Goal: Task Accomplishment & Management: Use online tool/utility

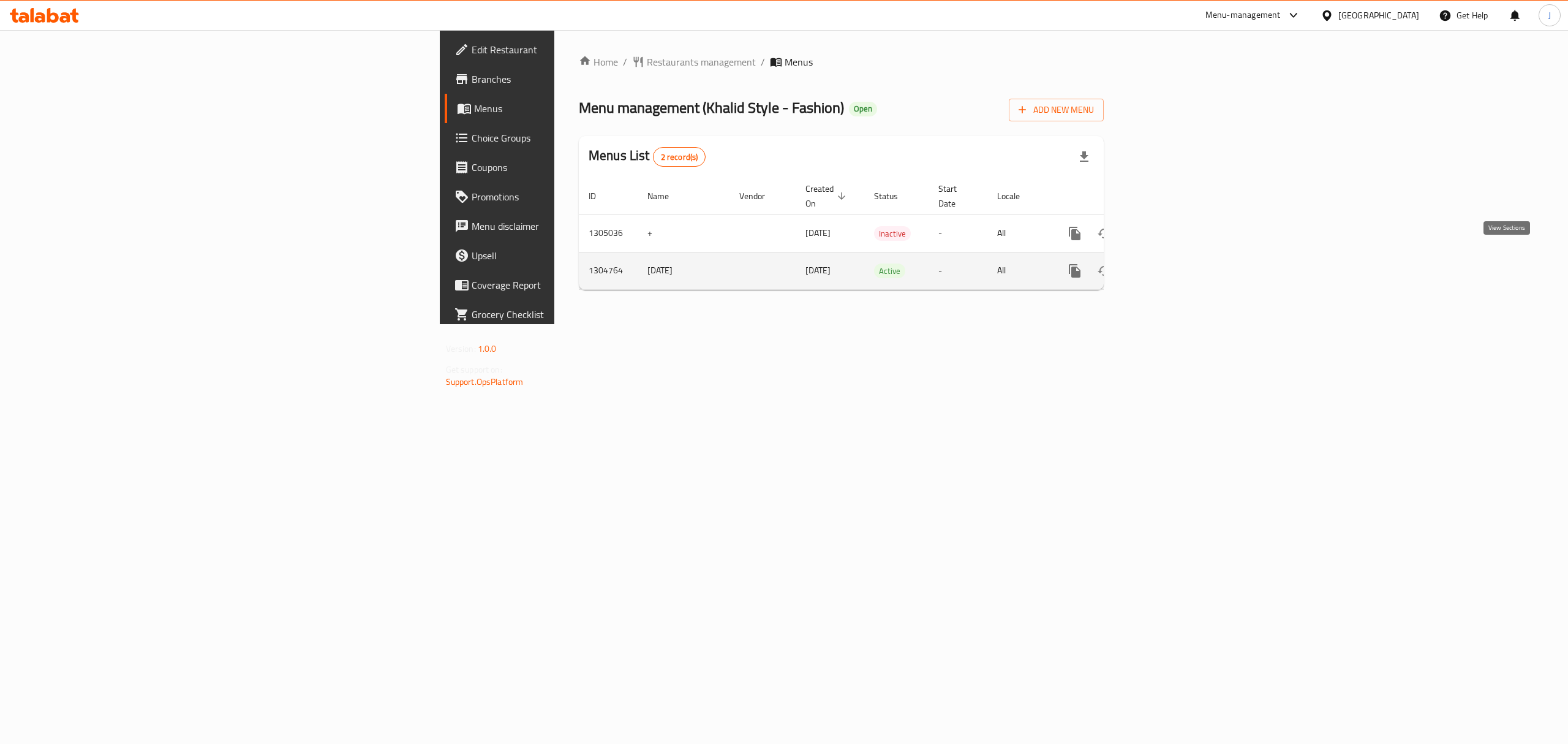
click at [1170, 263] on icon "enhanced table" at bounding box center [1163, 271] width 14 height 14
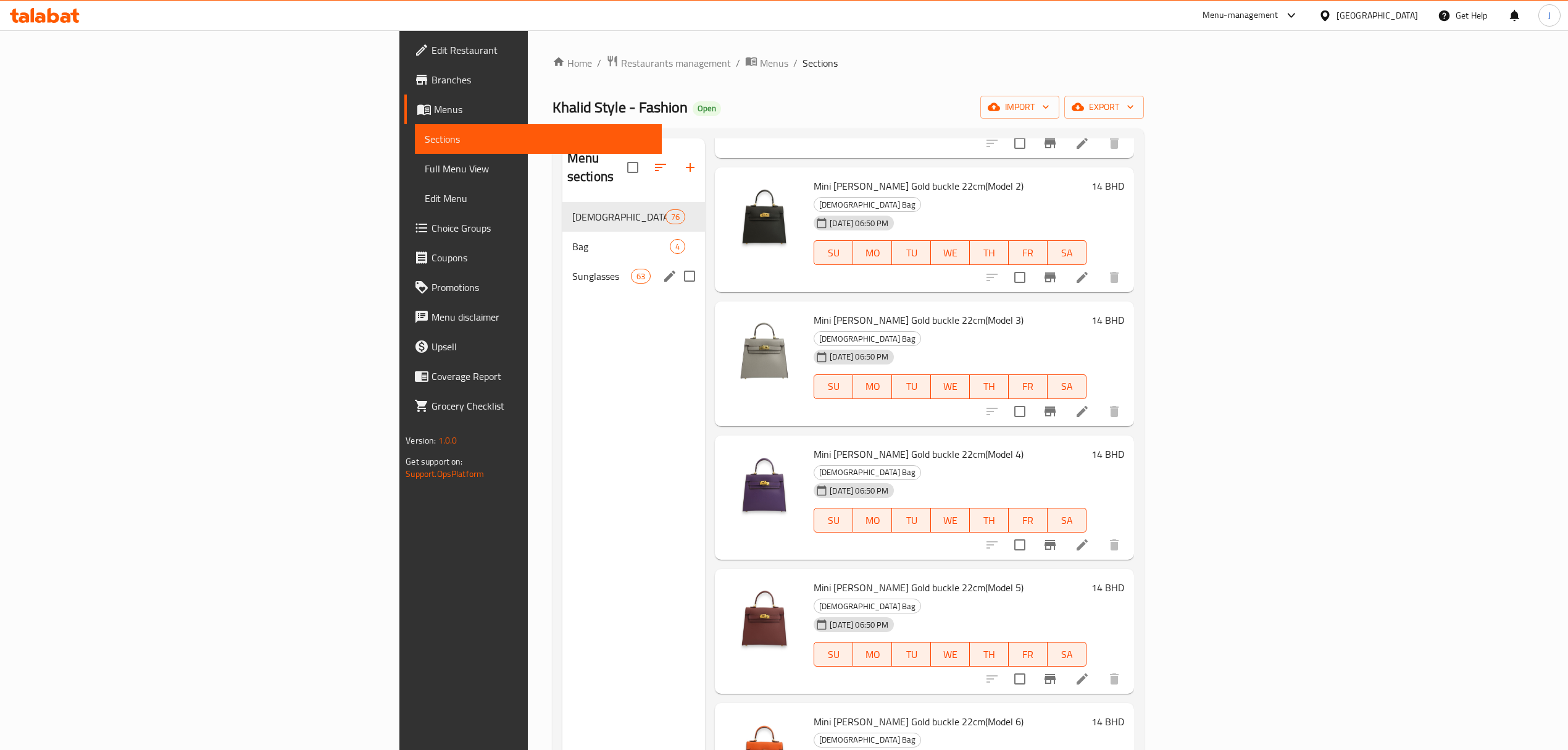
scroll to position [329, 0]
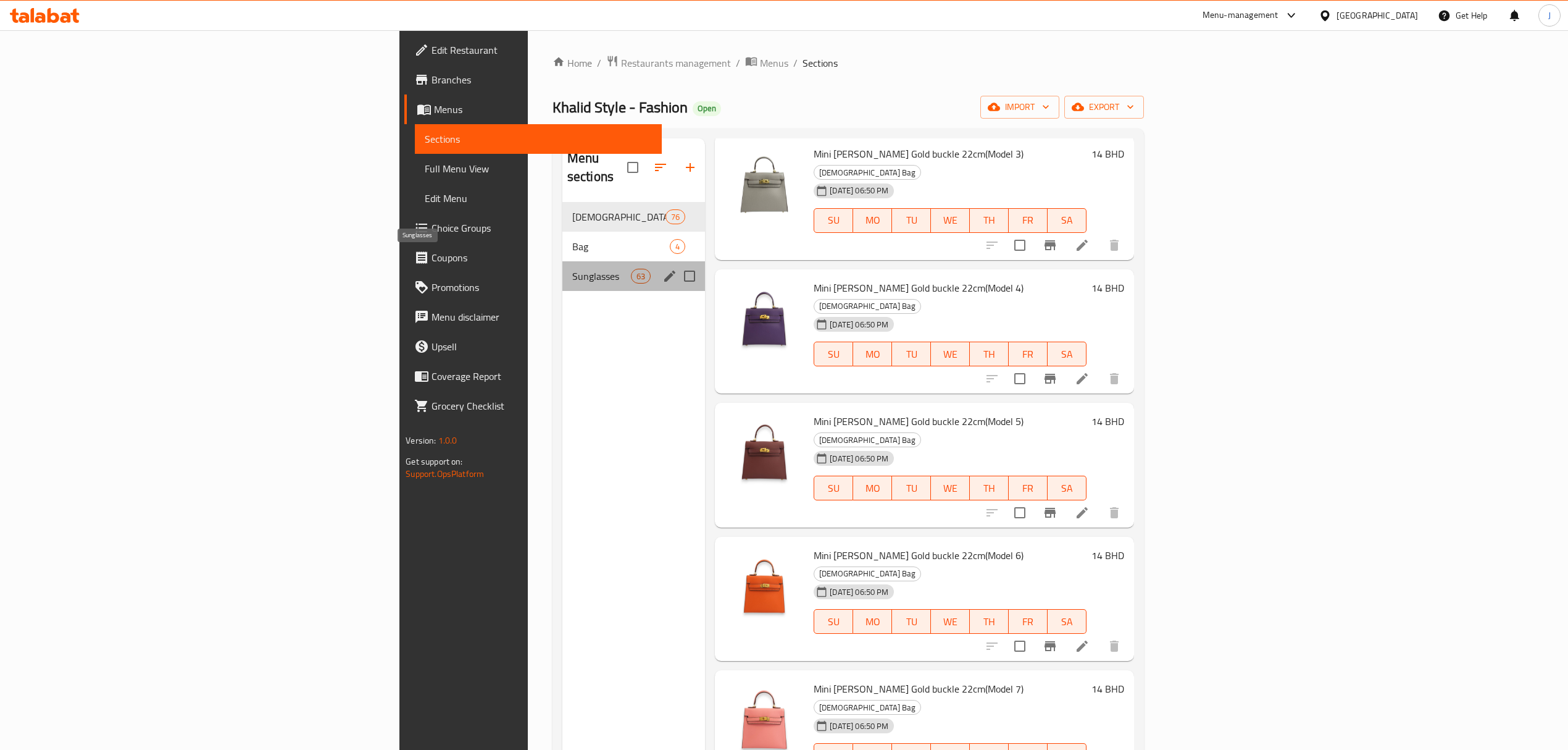
click at [572, 268] on span "Sunglasses" at bounding box center [601, 276] width 59 height 15
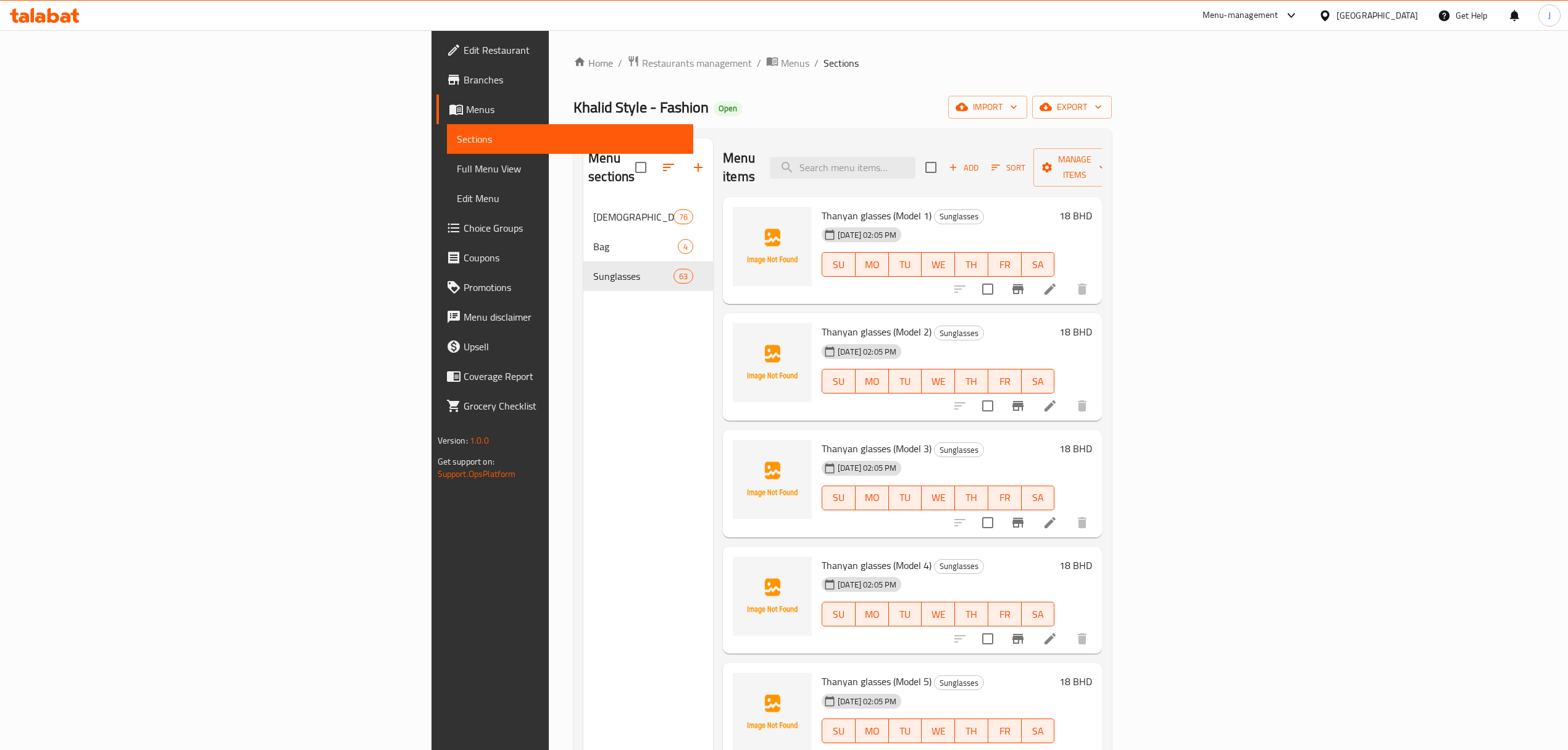
click at [822, 207] on span "Thanyan glasses (Model 1)" at bounding box center [876, 215] width 110 height 18
copy span "Thanyan"
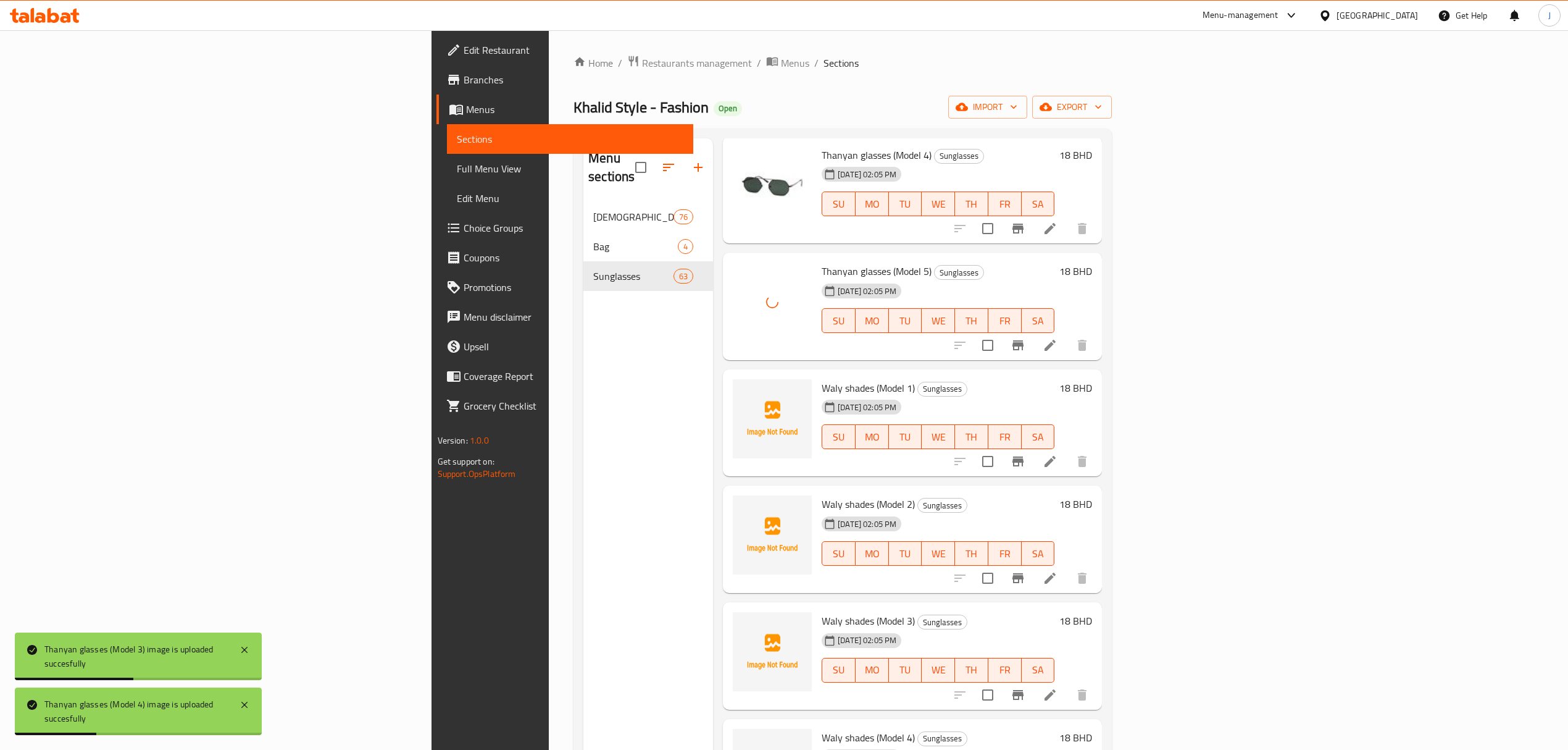
scroll to position [411, 0]
click at [822, 378] on span "Waly shades (Model 1)" at bounding box center [868, 386] width 93 height 18
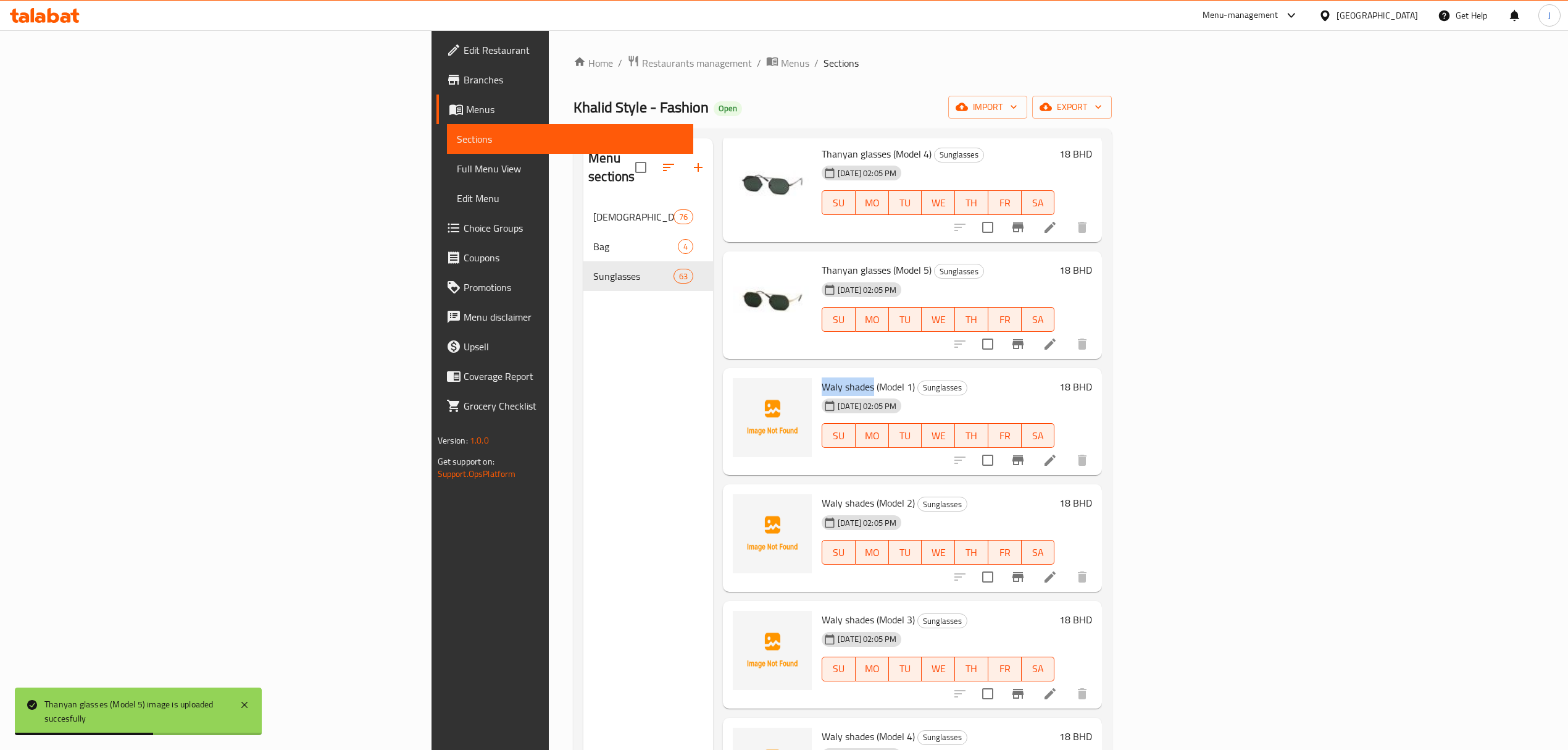
drag, startPoint x: 719, startPoint y: 369, endPoint x: 752, endPoint y: 374, distance: 33.4
click at [822, 378] on span "Waly shades (Model 1)" at bounding box center [868, 386] width 93 height 18
copy span "Waly shades"
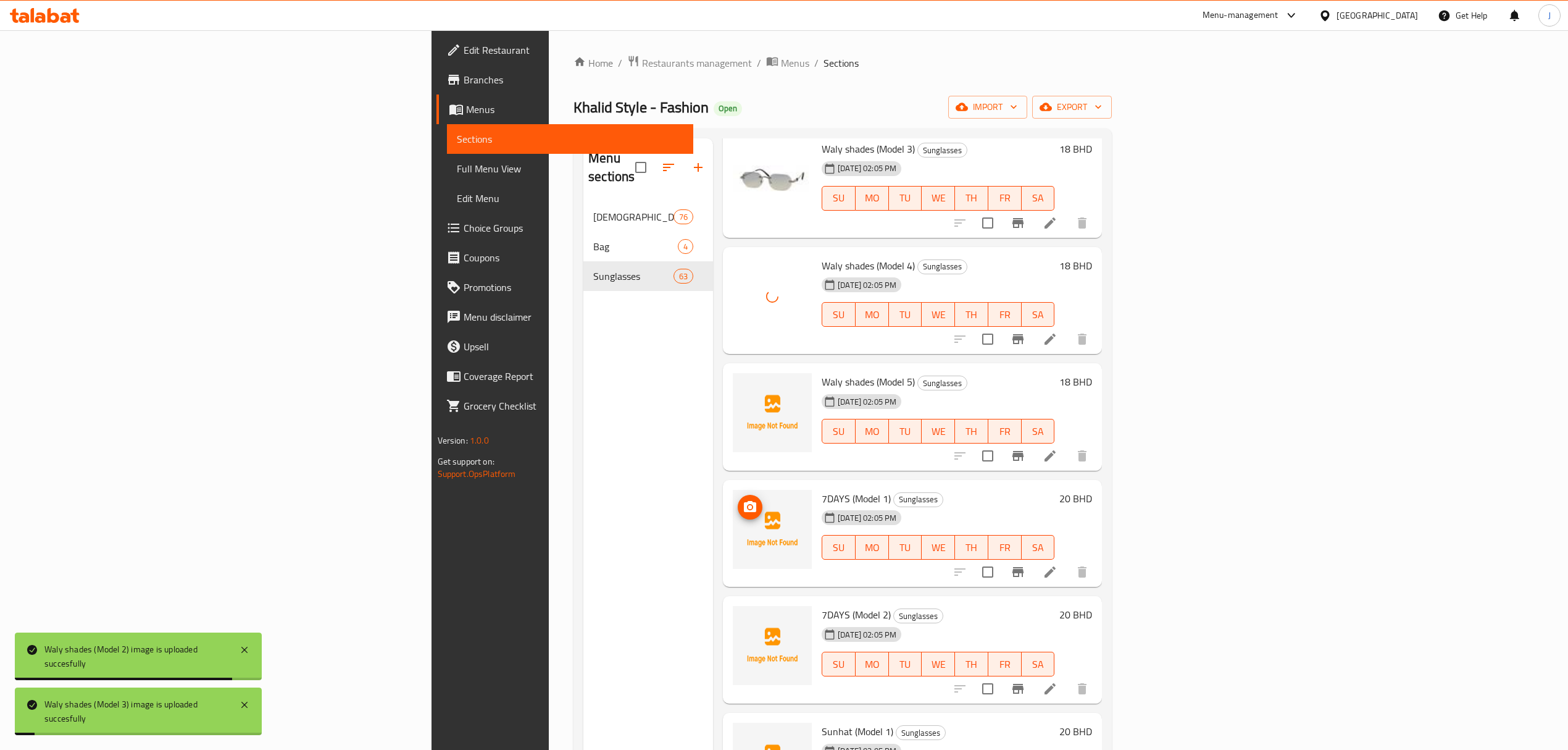
scroll to position [905, 0]
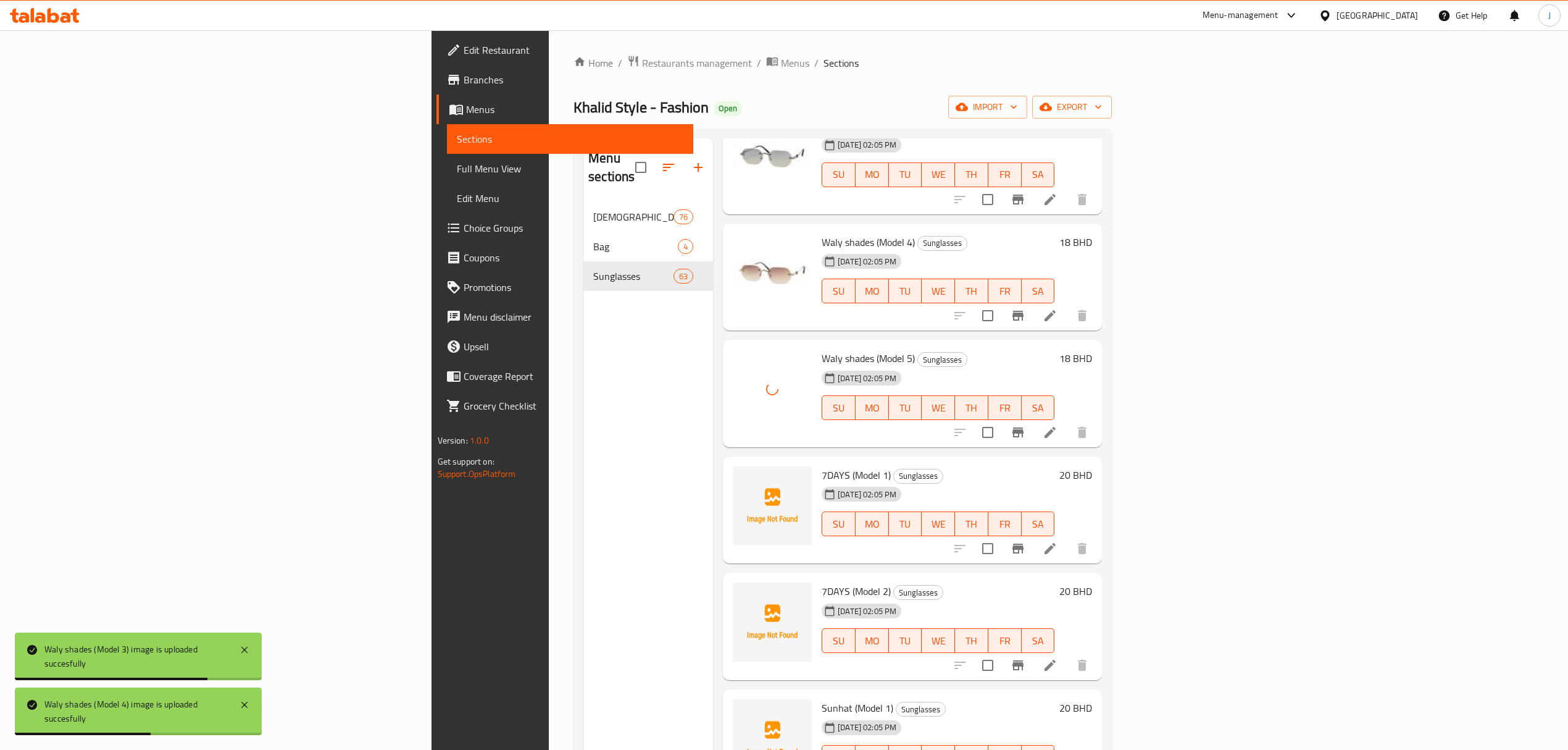
click at [822, 466] on span "7DAYS (Model 1)" at bounding box center [856, 474] width 69 height 18
copy span "7DAYS"
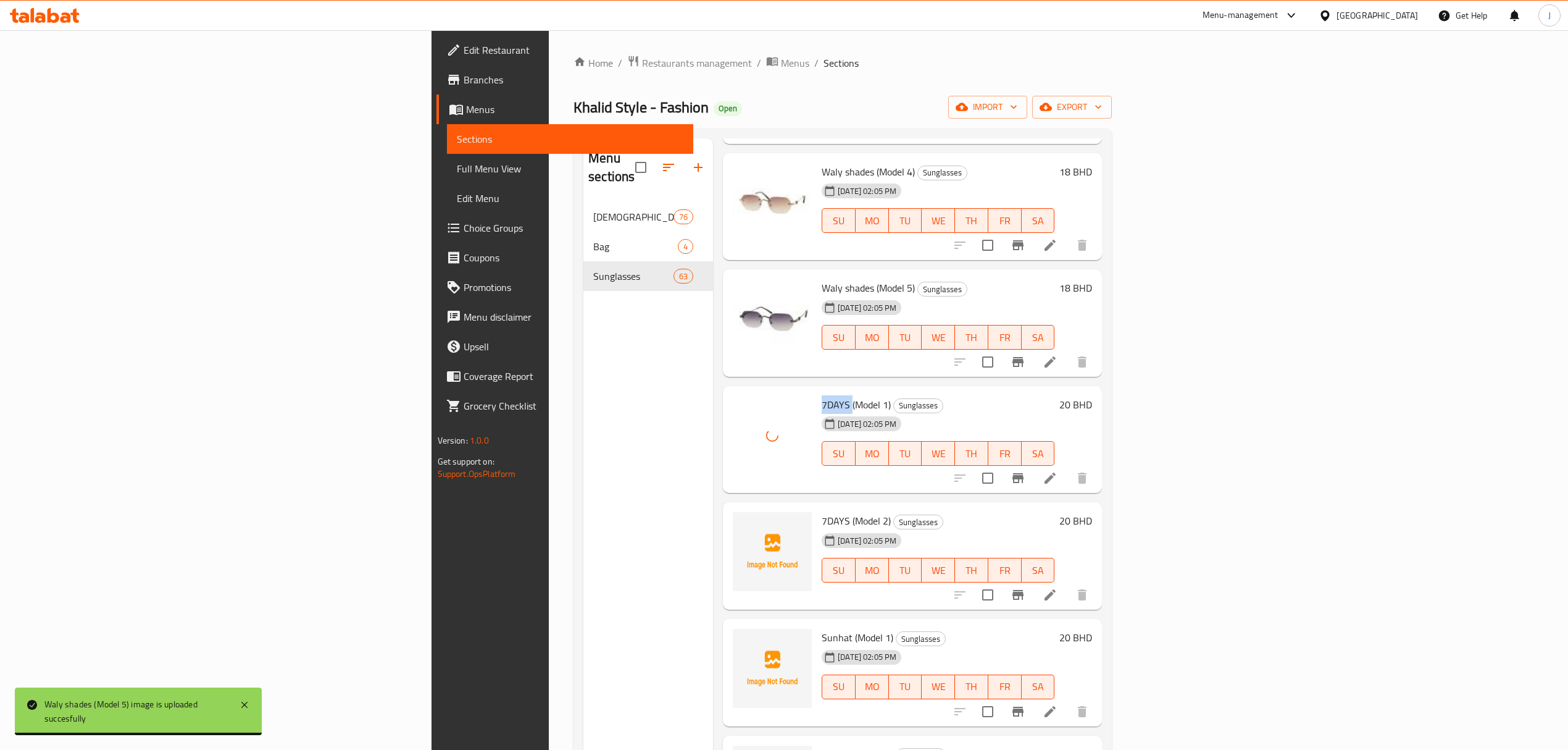
scroll to position [1070, 0]
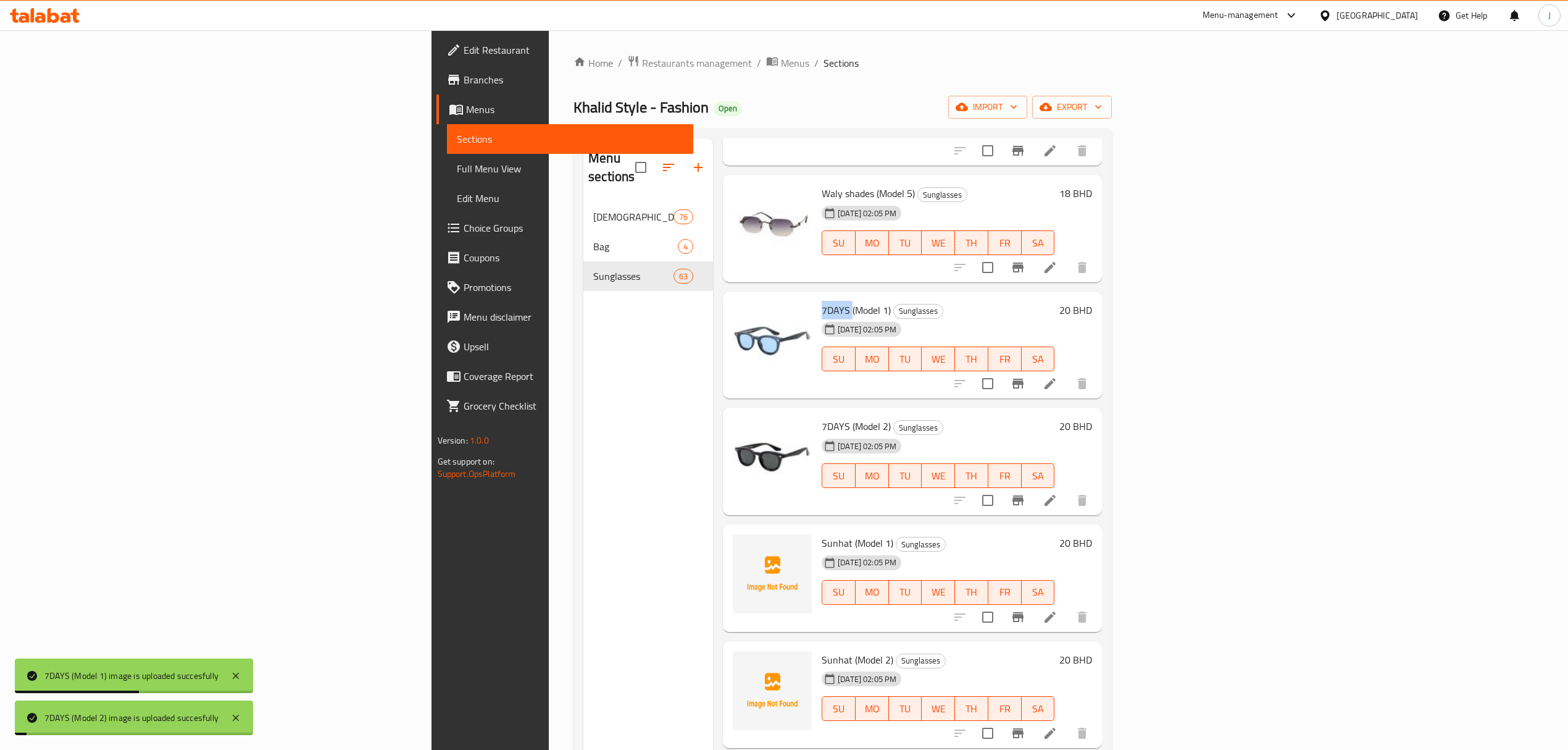
click at [822, 533] on span "Sunhat (Model 1)" at bounding box center [857, 542] width 71 height 18
drag, startPoint x: 717, startPoint y: 525, endPoint x: 783, endPoint y: 524, distance: 66.0
click at [822, 533] on span "Sunhat (Model 1)" at bounding box center [857, 542] width 71 height 18
copy h6 "Sunhat (Model 1)"
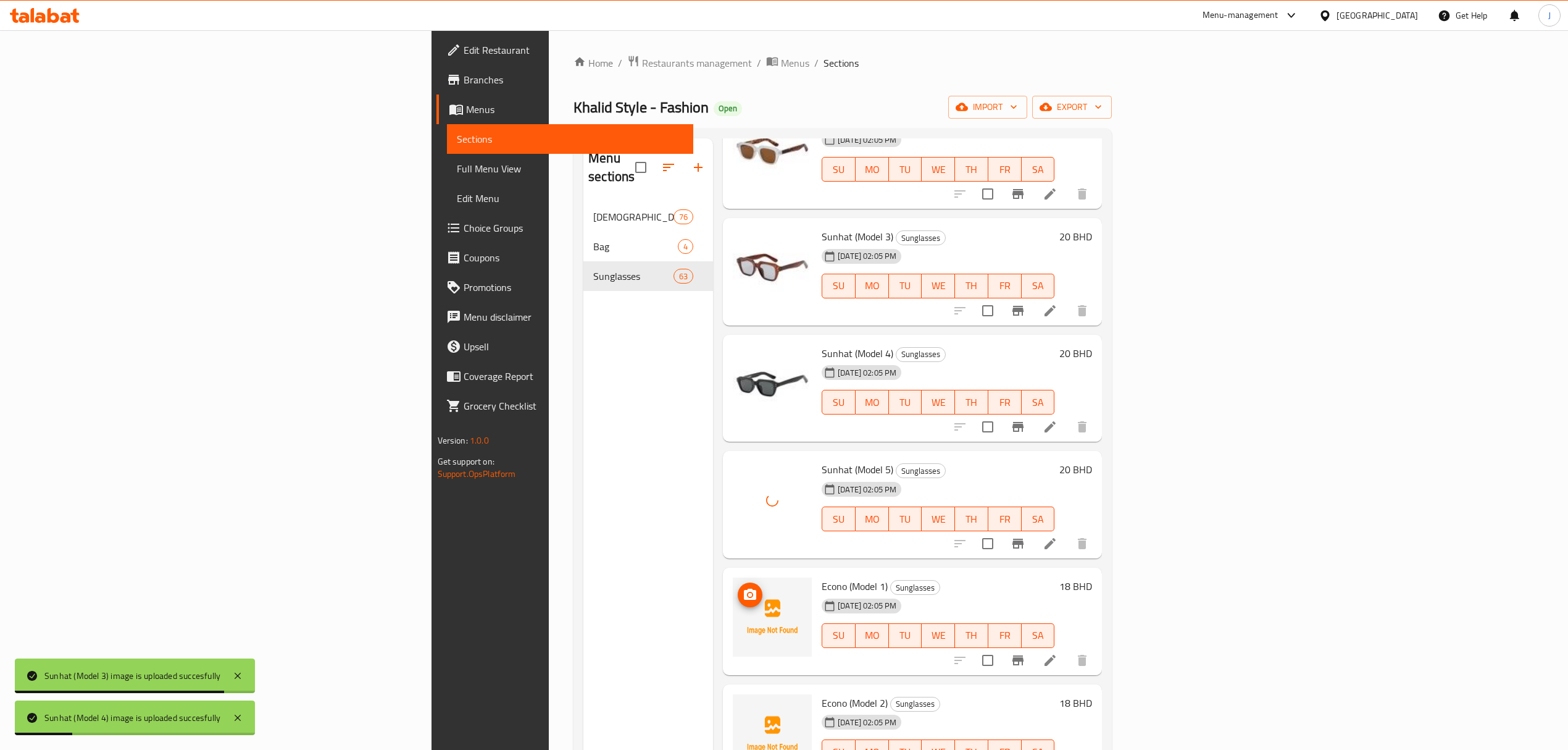
scroll to position [1729, 0]
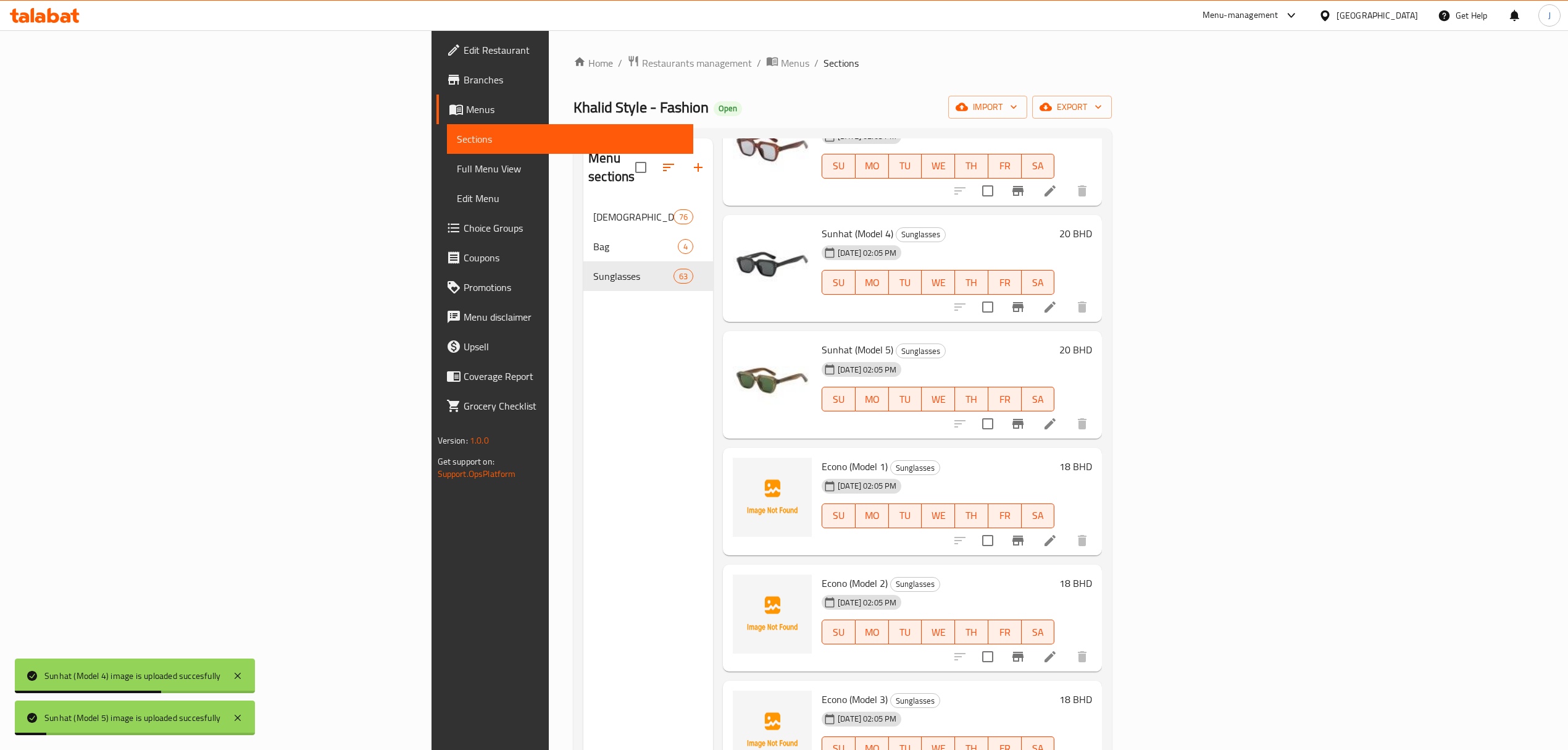
click at [817, 452] on div "Econo (Model 1) Sunglasses [DATE] 02:05 PM SU MO TU WE TH FR SA" at bounding box center [938, 501] width 243 height 97
drag, startPoint x: 713, startPoint y: 448, endPoint x: 724, endPoint y: 448, distance: 11.0
click at [817, 452] on div "Econo (Model 1) Sunglasses [DATE] 02:05 PM SU MO TU WE TH FR SA" at bounding box center [938, 501] width 243 height 97
copy span "Econo"
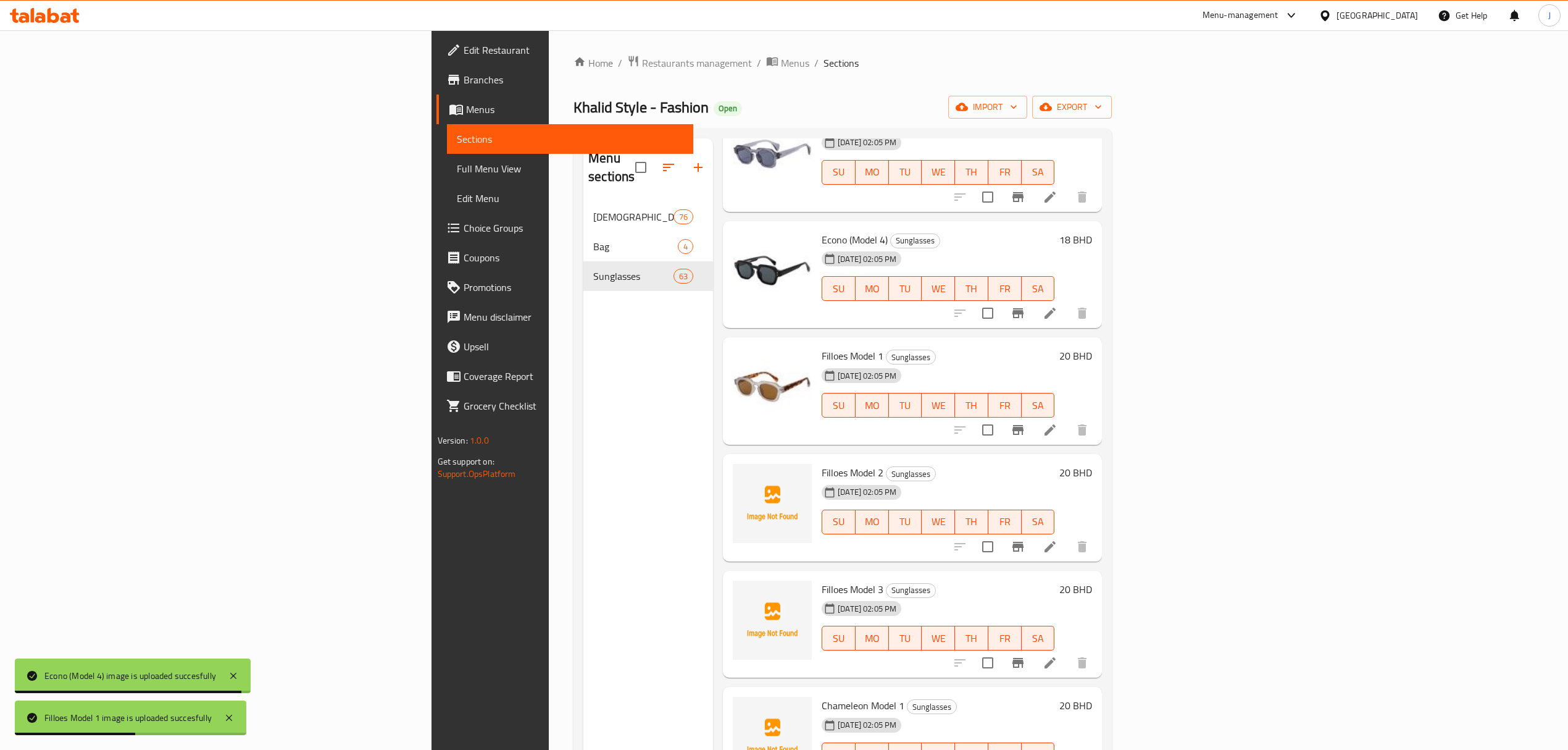
scroll to position [2223, 0]
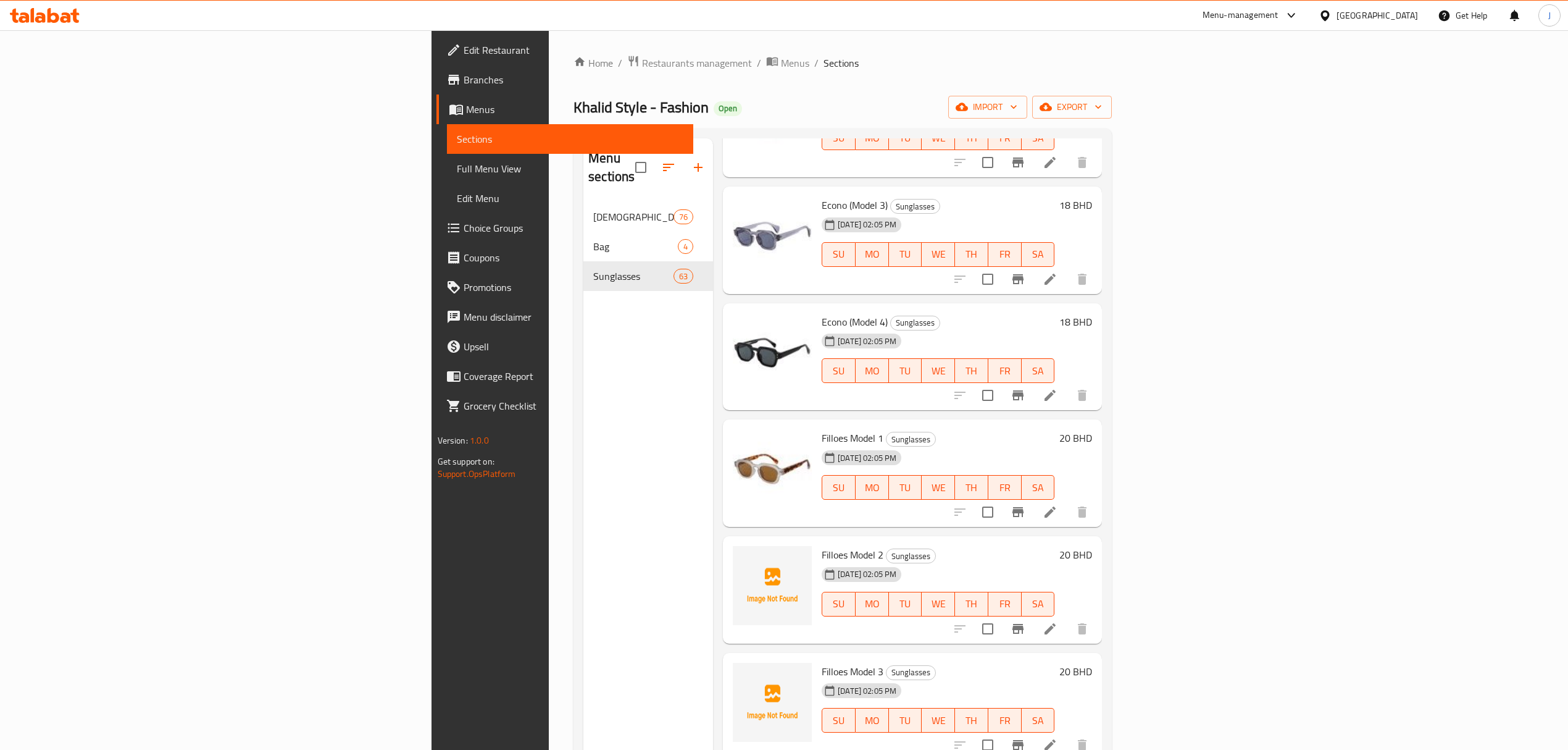
click at [822, 428] on span "Filloes Model 1" at bounding box center [852, 437] width 62 height 18
copy span "Filloes"
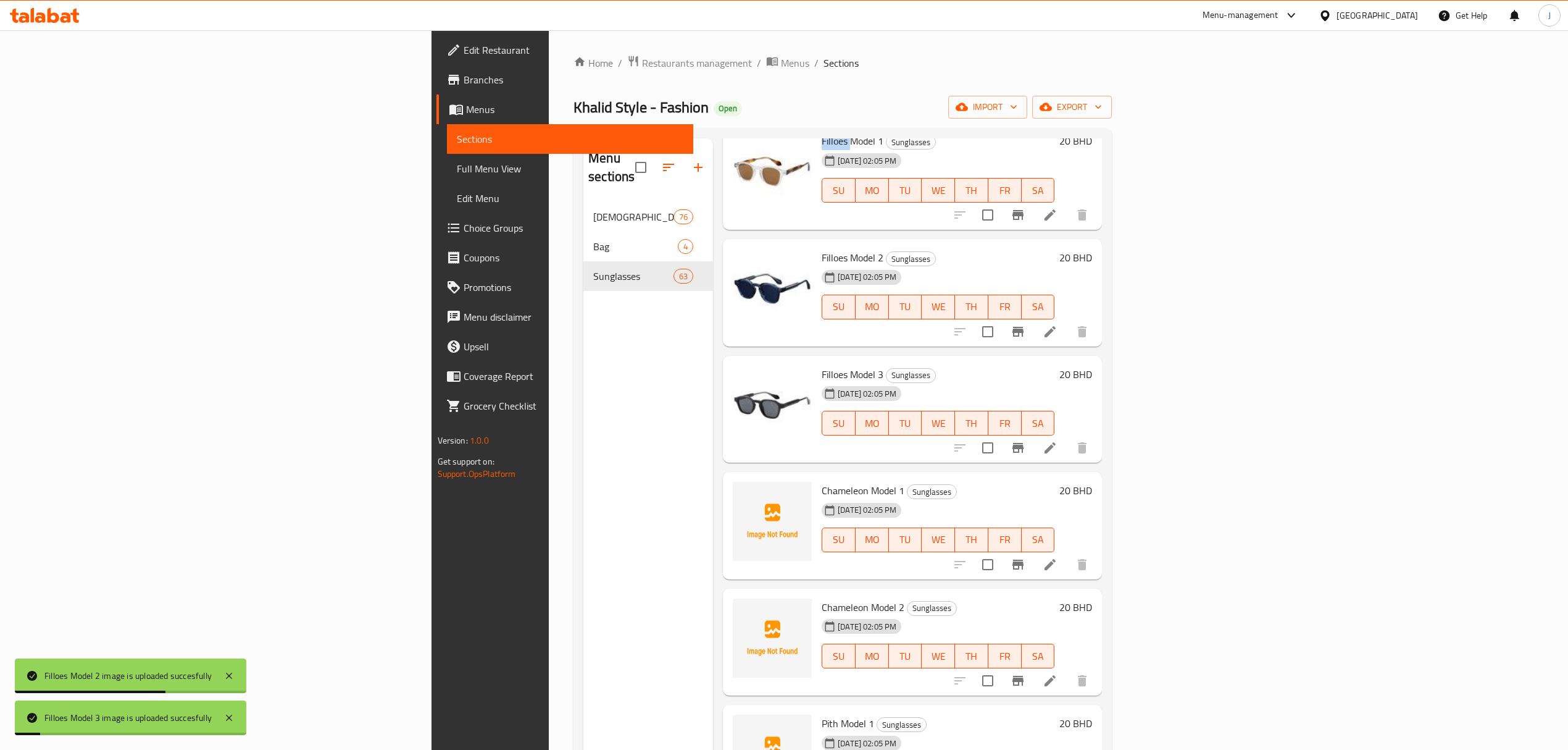
scroll to position [2552, 0]
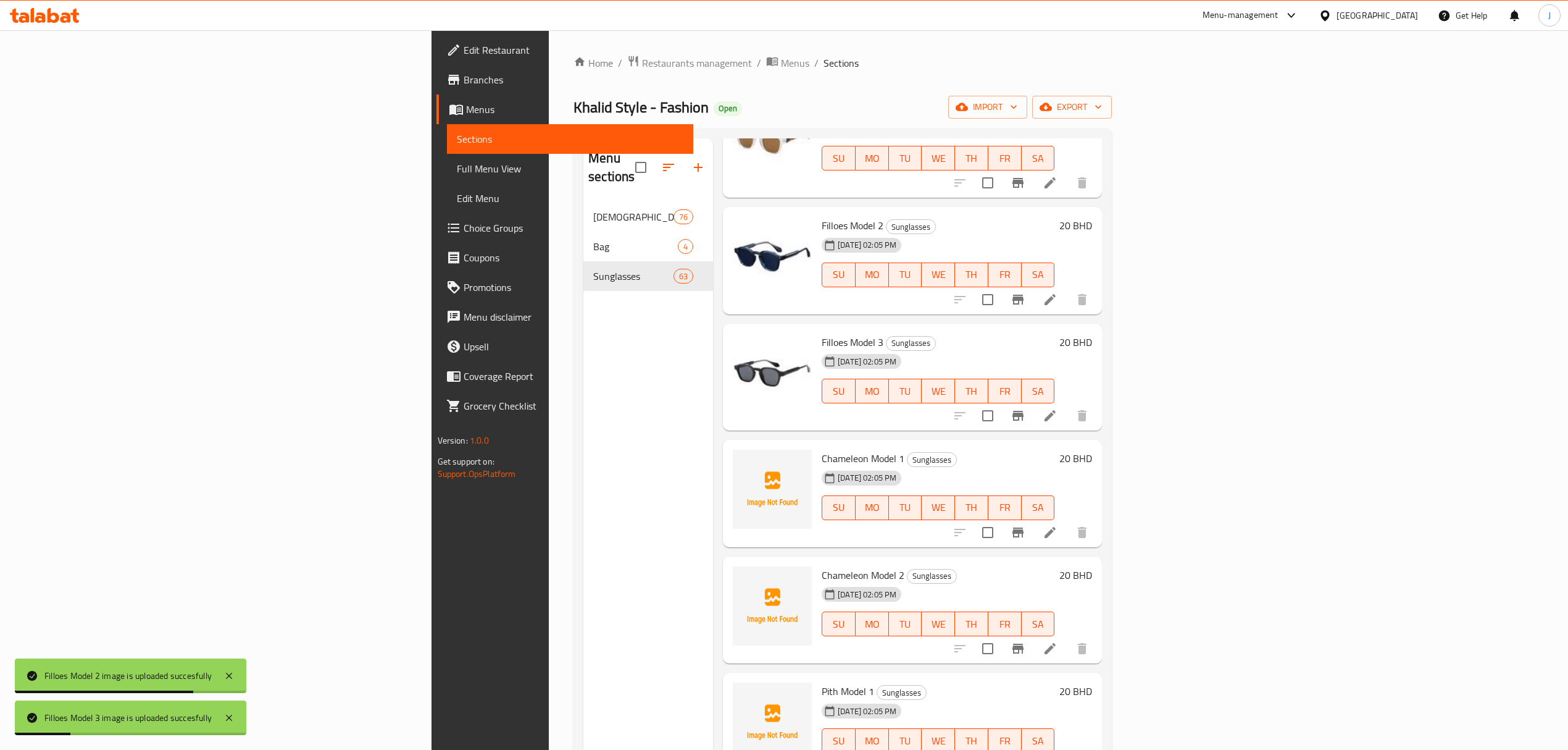
click at [822, 449] on span "Chameleon Model 1" at bounding box center [863, 458] width 83 height 18
copy span "Chameleon"
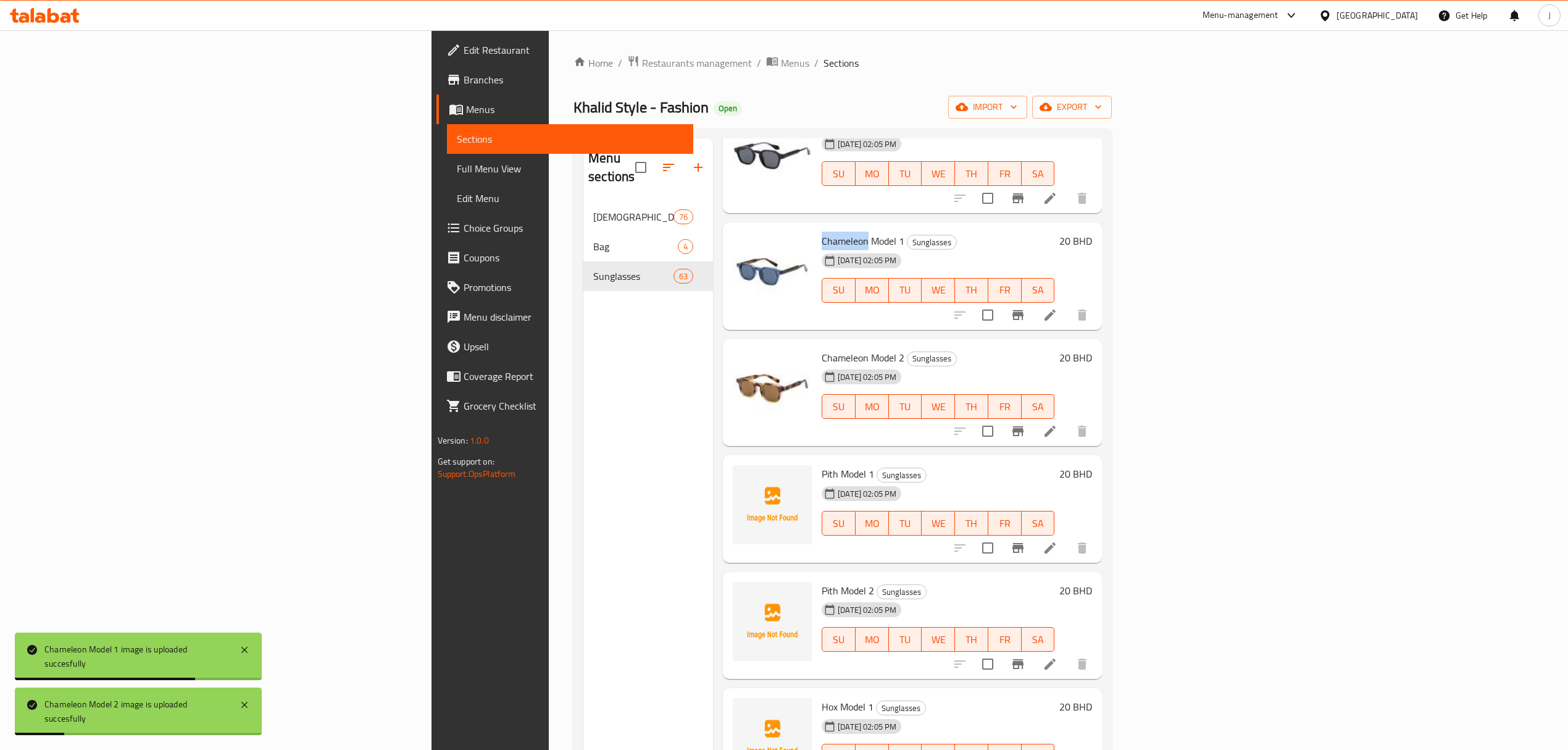
scroll to position [2799, 0]
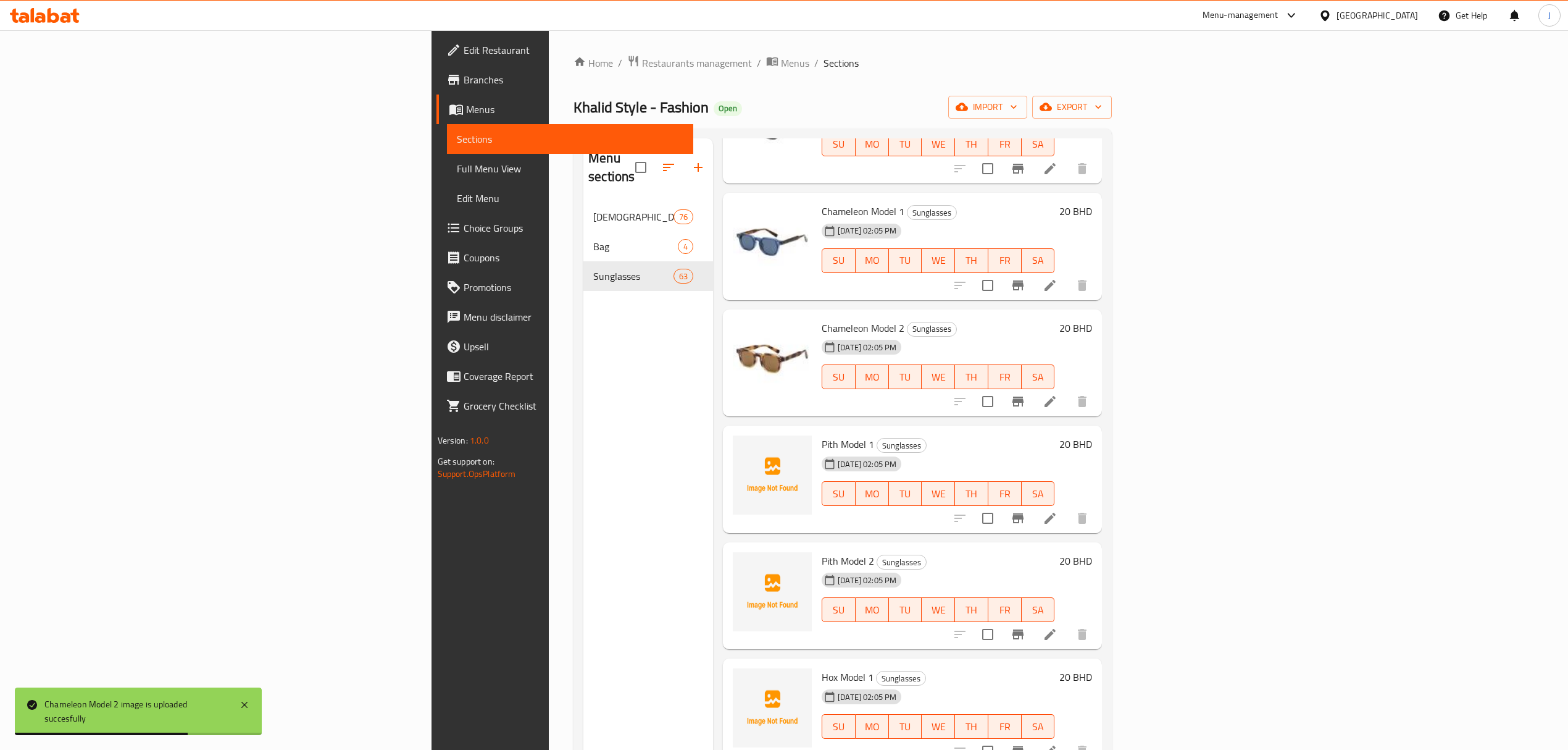
click at [822, 435] on span "Pith Model 1" at bounding box center [848, 444] width 52 height 18
copy span "Pith"
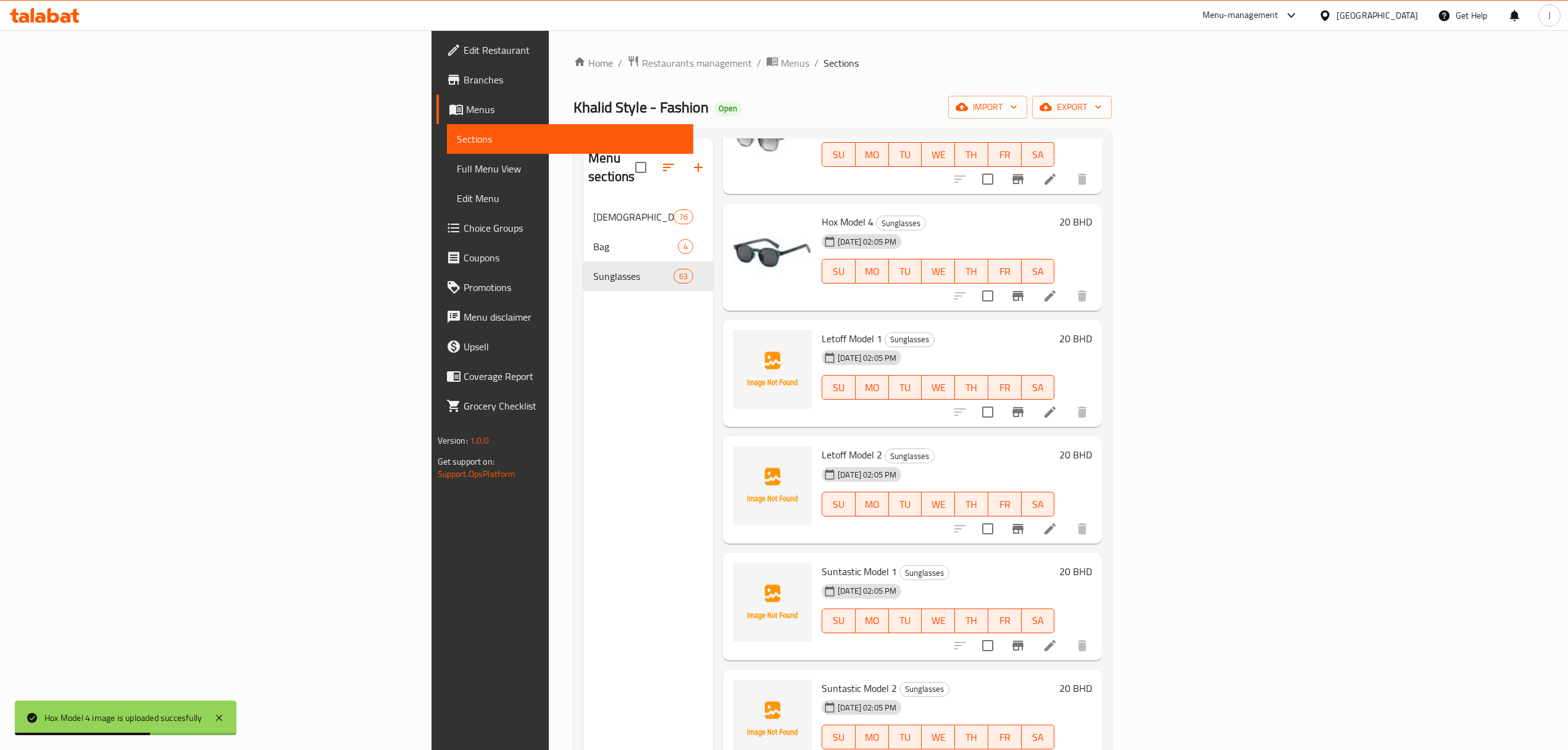
scroll to position [3623, 0]
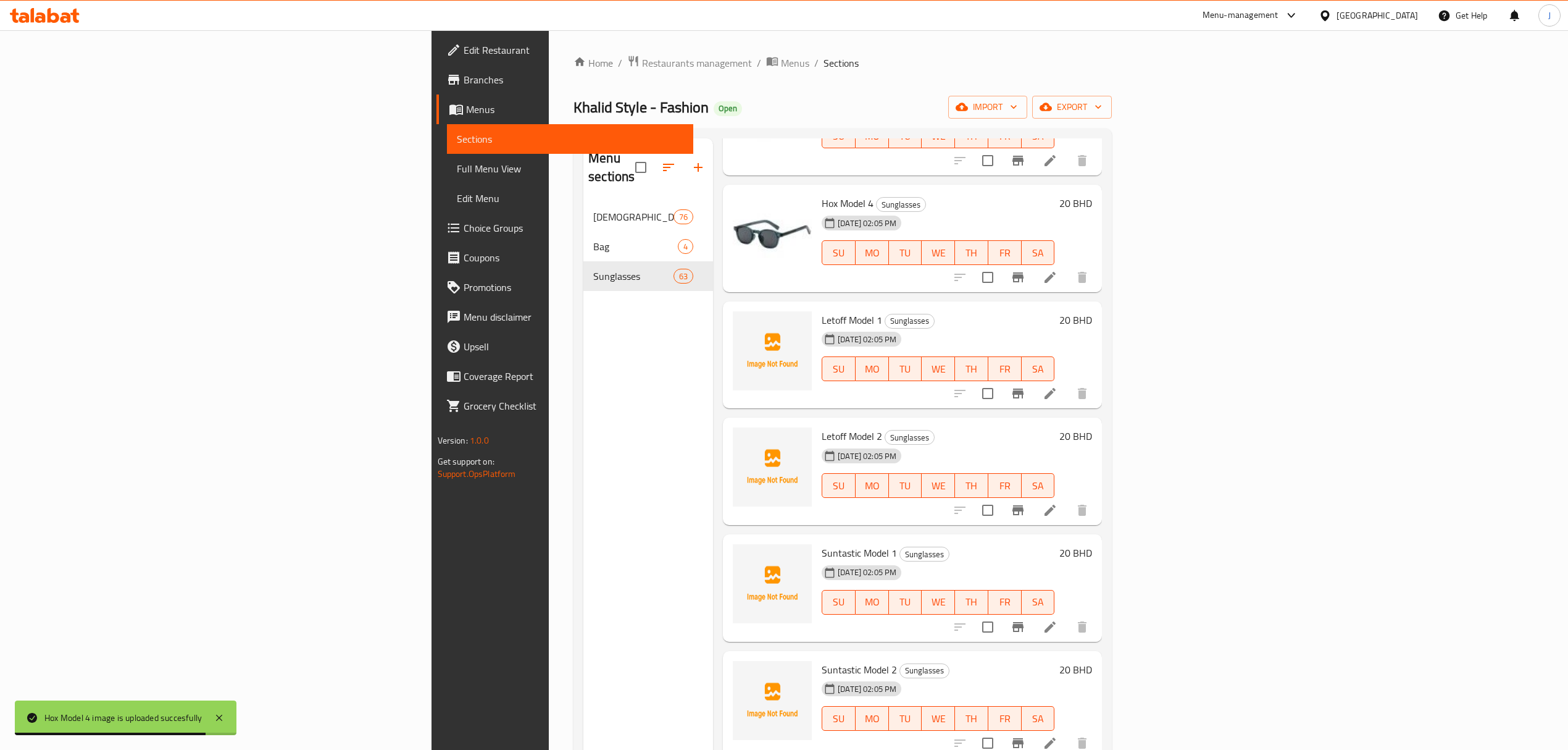
click at [822, 311] on span "Letoff Model 1" at bounding box center [852, 319] width 60 height 18
copy span "Letoff"
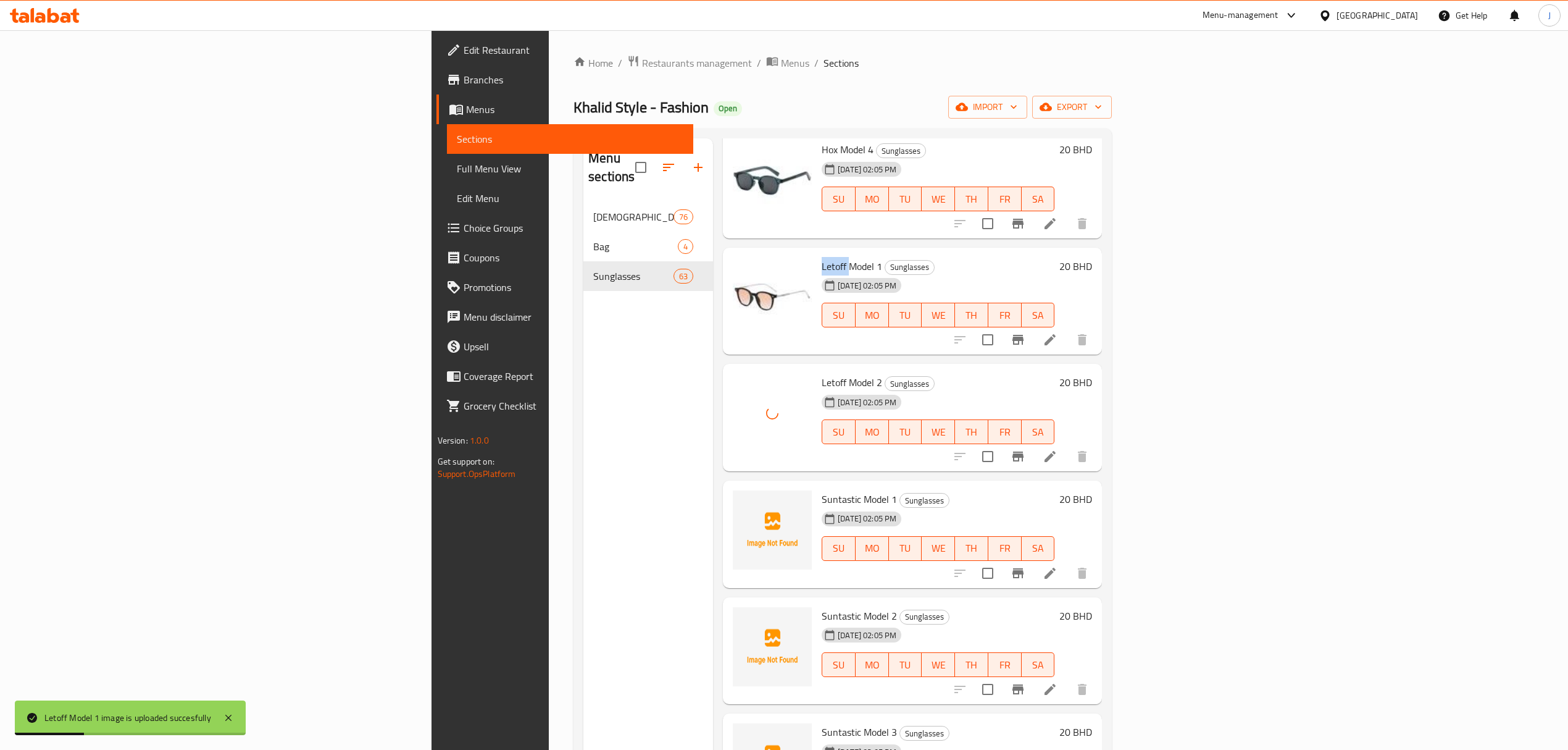
scroll to position [3705, 0]
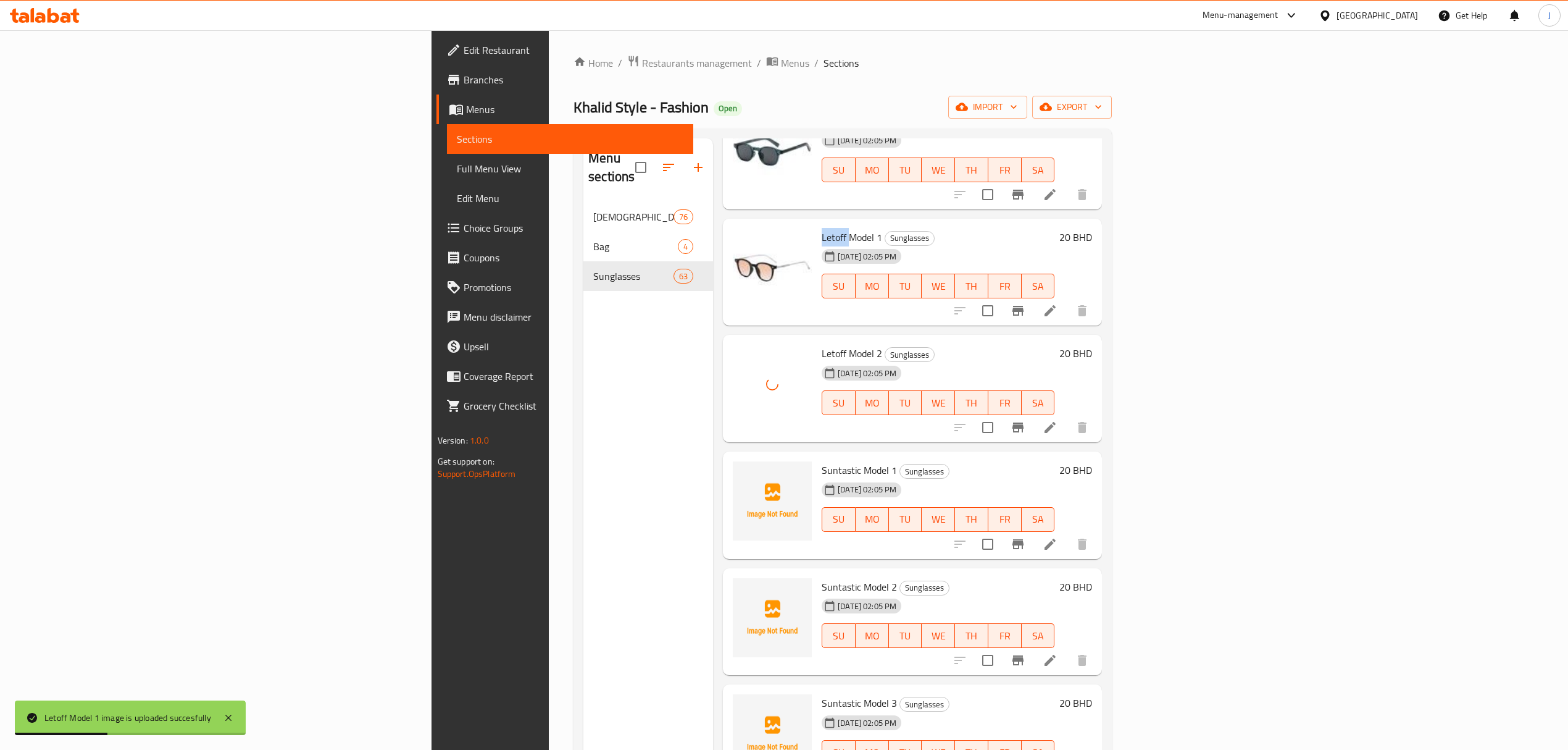
click at [822, 460] on span "Suntastic Model 1" at bounding box center [860, 469] width 76 height 18
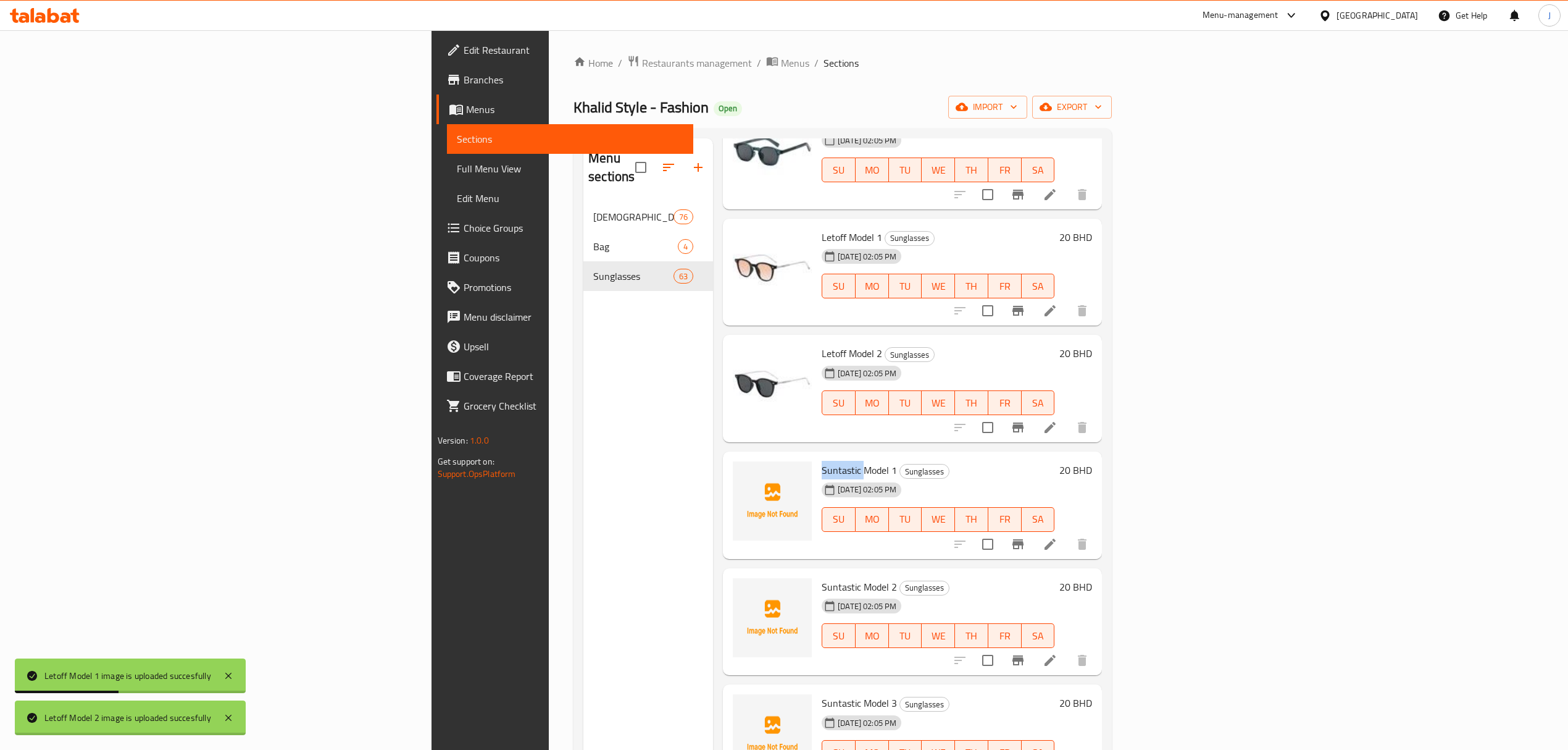
copy span "Suntastic"
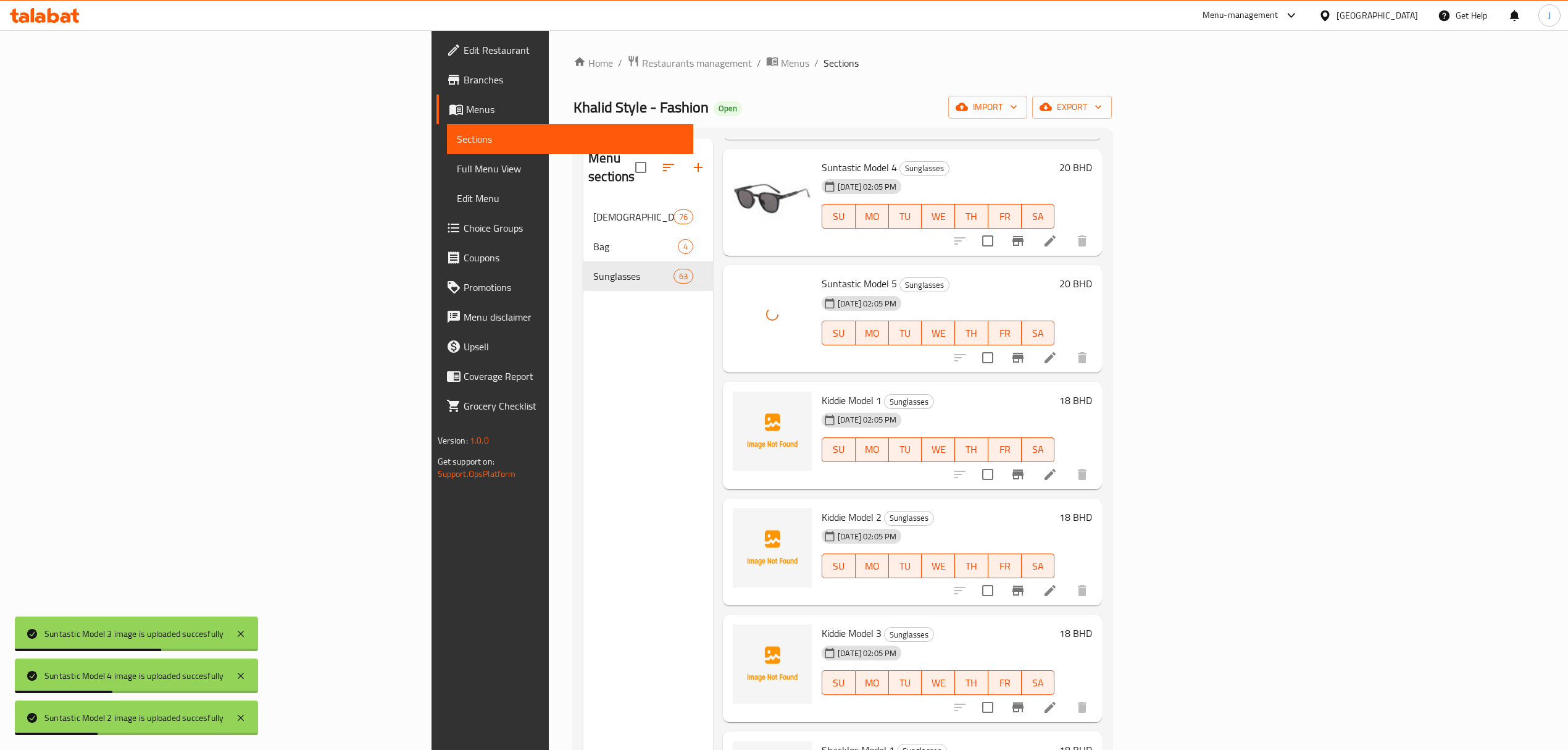
scroll to position [4363, 0]
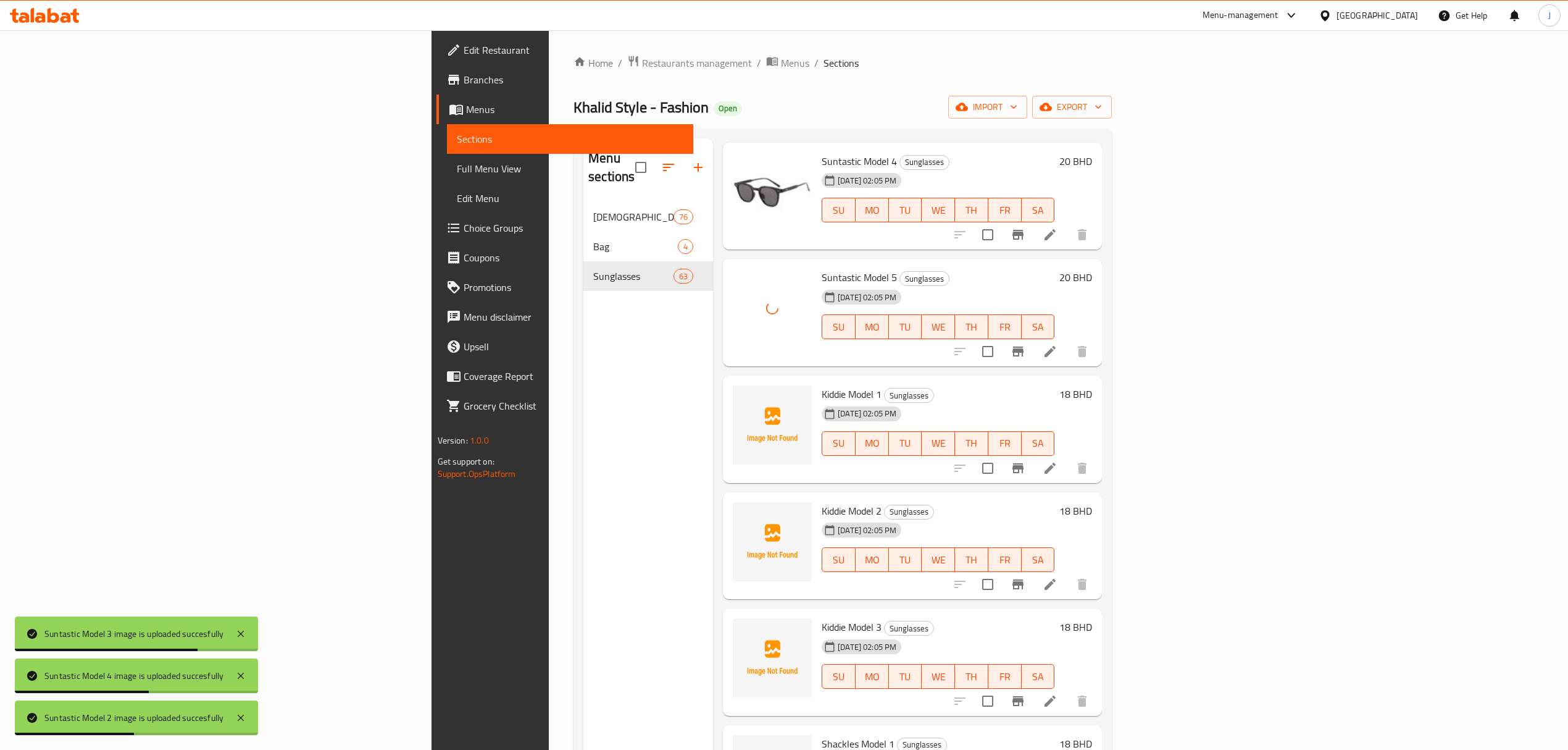
click at [822, 385] on span "Kiddie Model 1" at bounding box center [852, 394] width 60 height 18
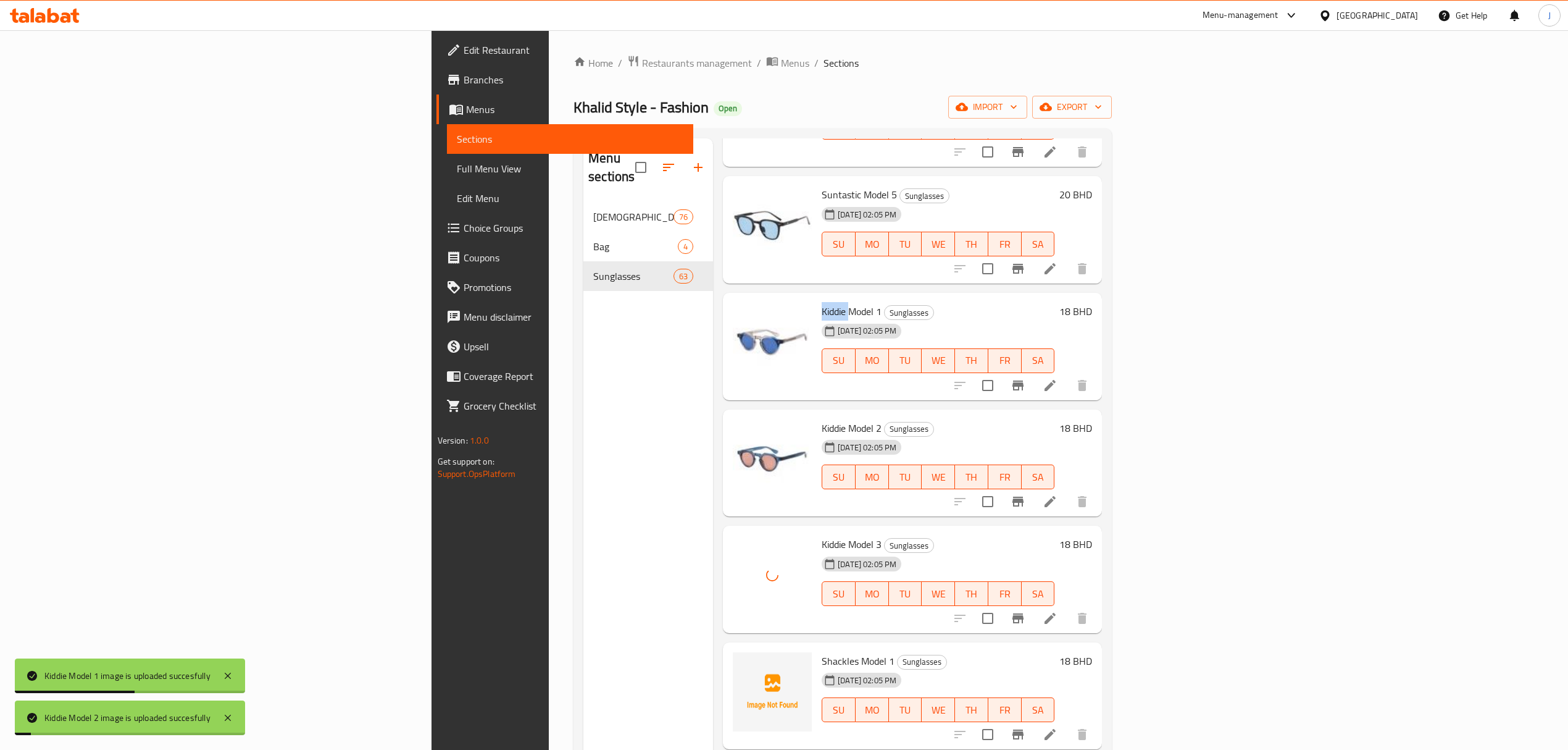
scroll to position [4694, 0]
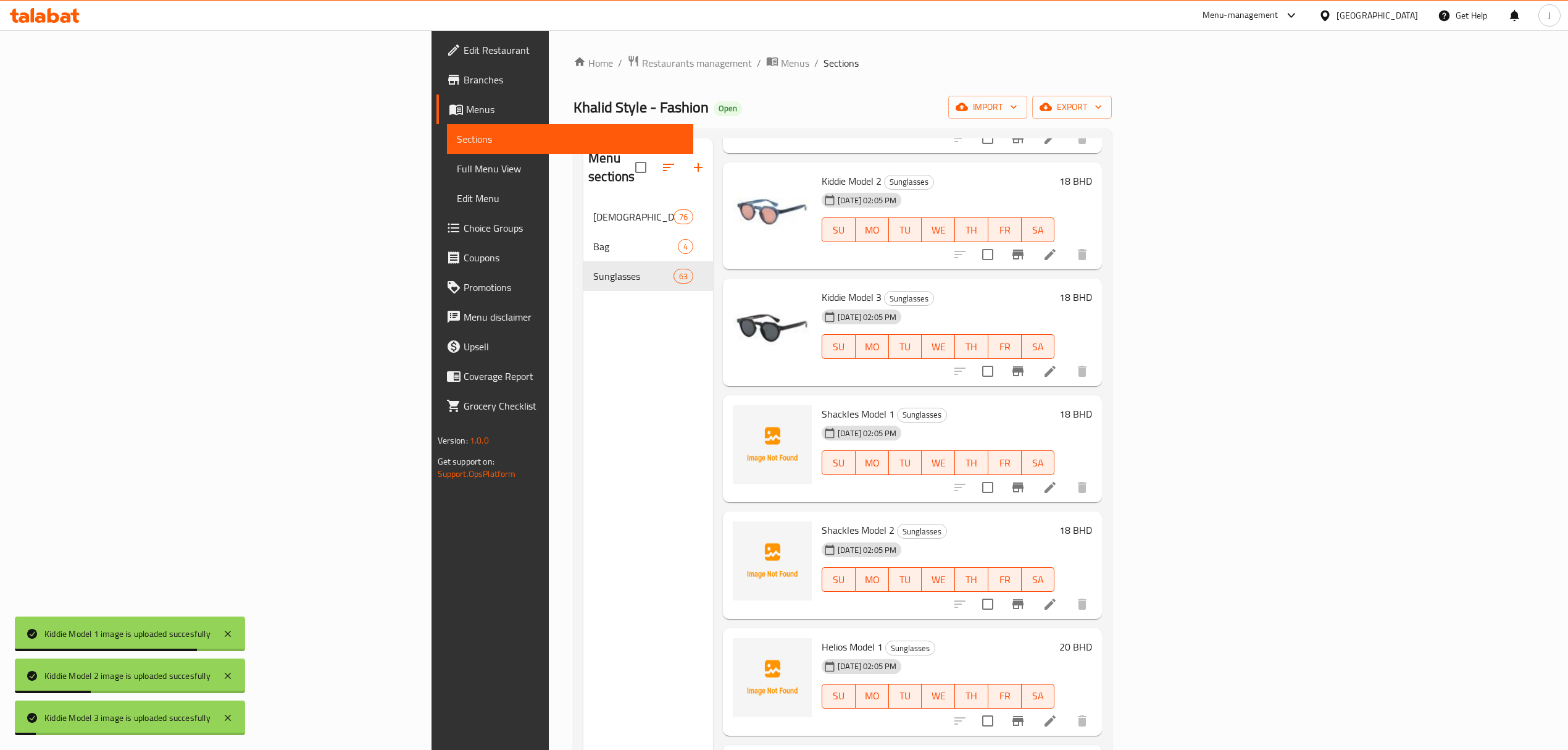
click at [822, 404] on span "Shackles Model 1" at bounding box center [858, 413] width 73 height 18
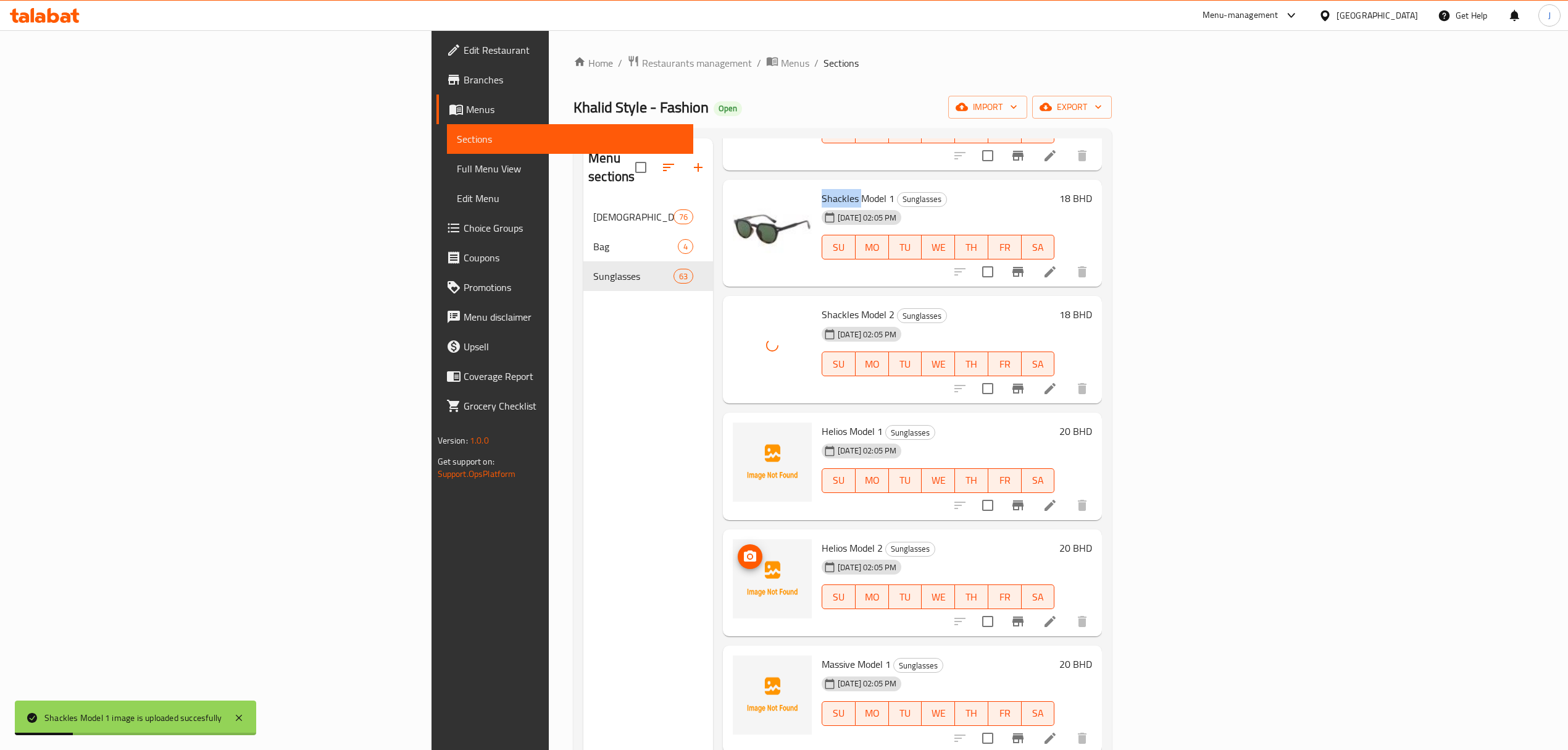
scroll to position [4940, 0]
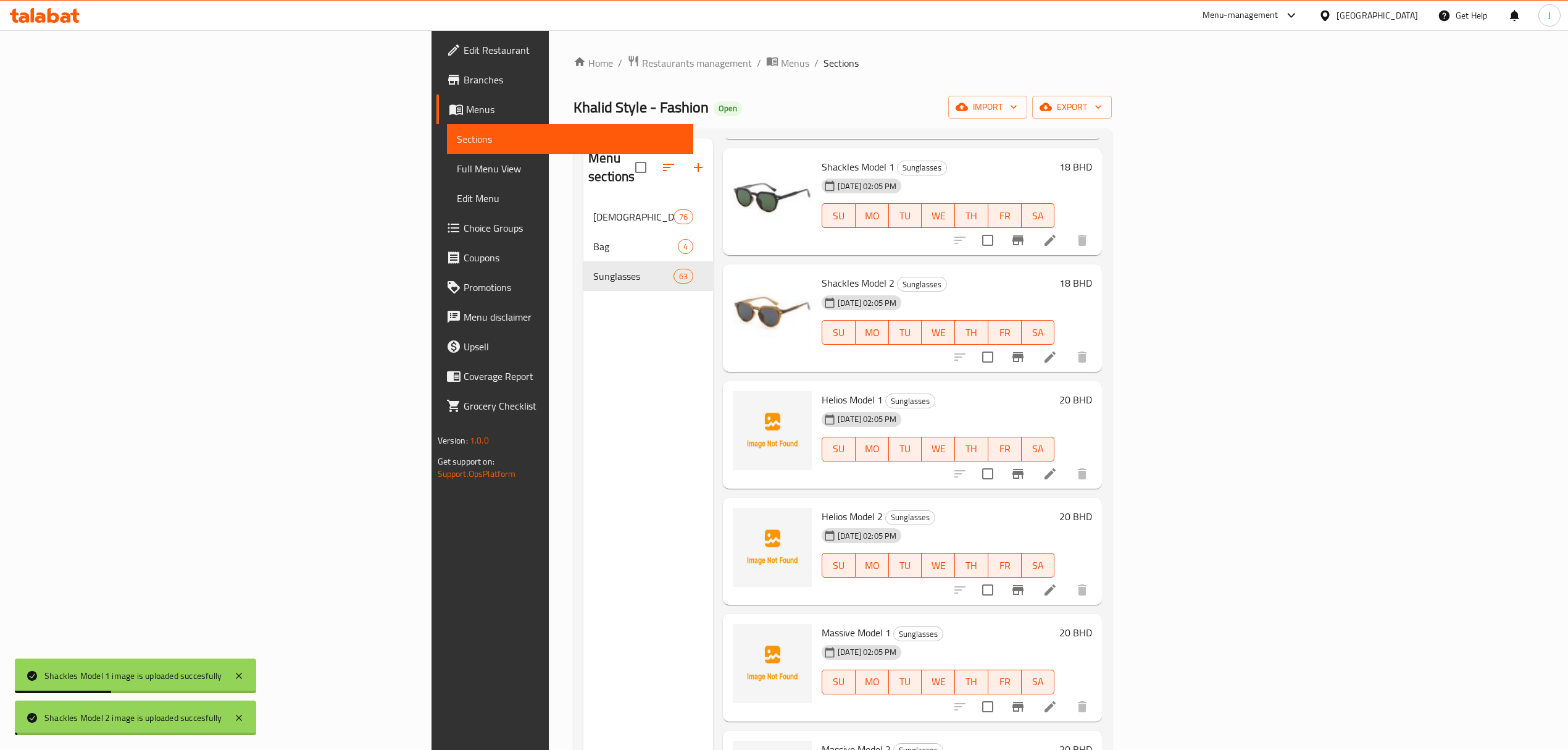
click at [822, 391] on span "Helios Model 1" at bounding box center [852, 399] width 61 height 18
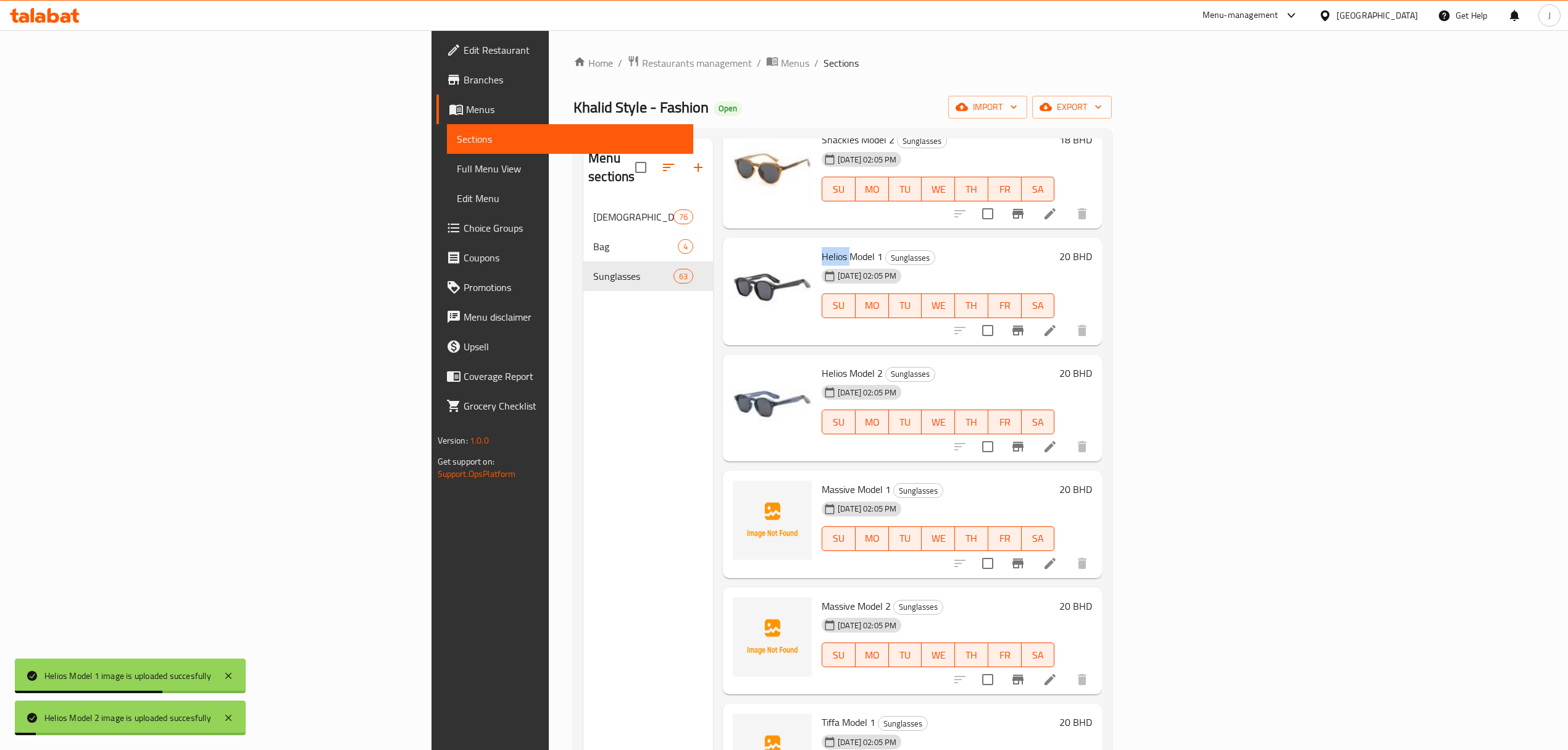
scroll to position [5105, 0]
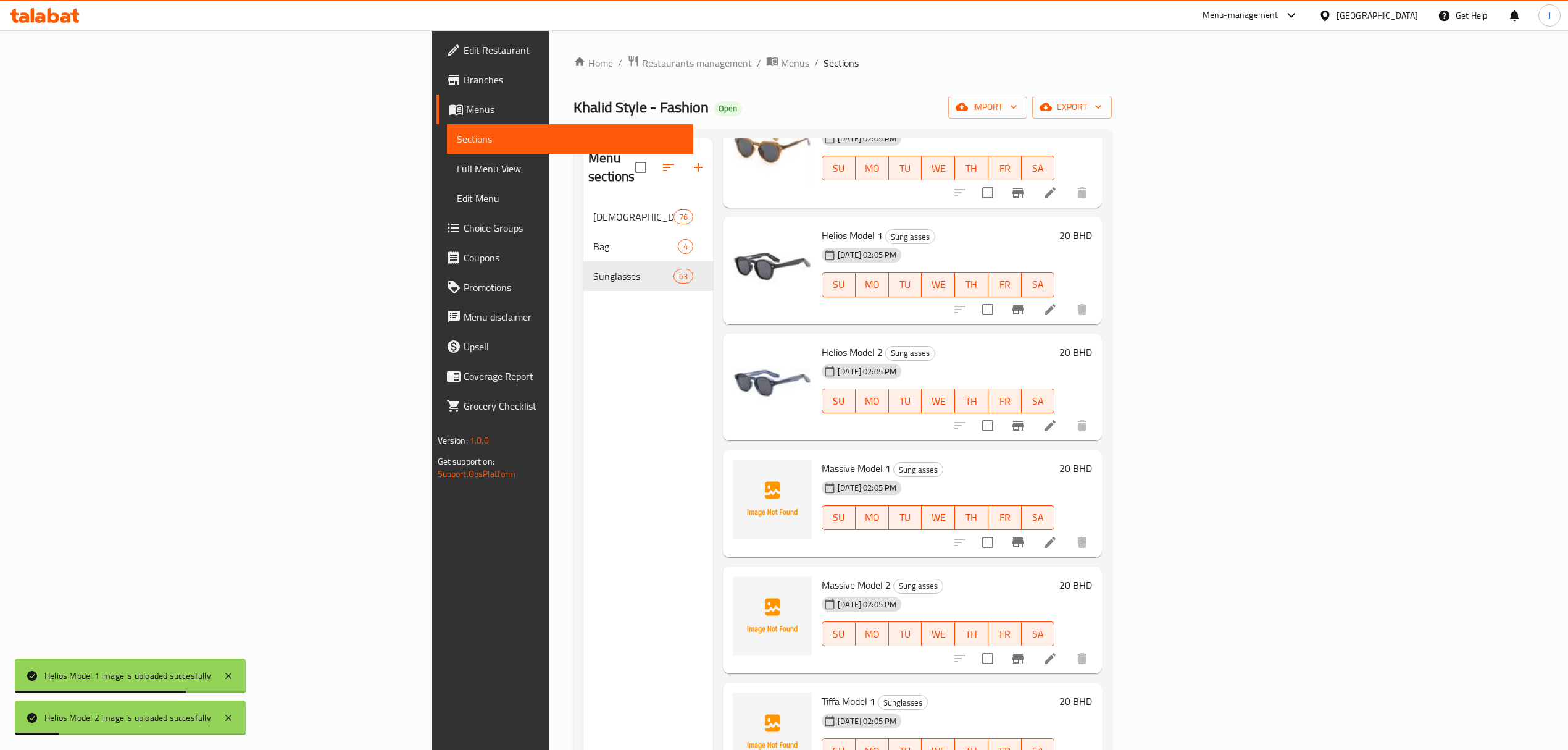
click at [822, 459] on span "Massive Model 1" at bounding box center [856, 468] width 69 height 18
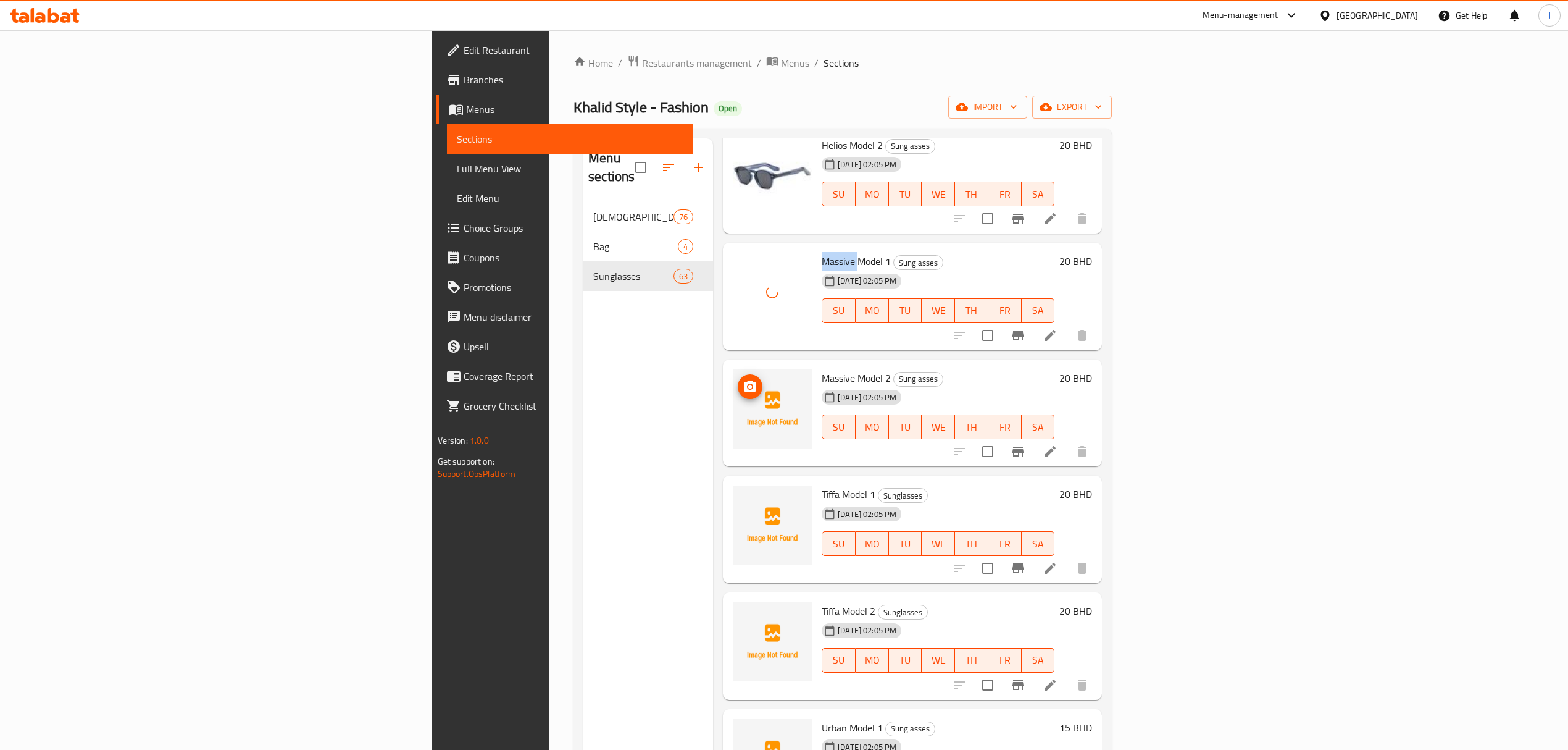
scroll to position [5352, 0]
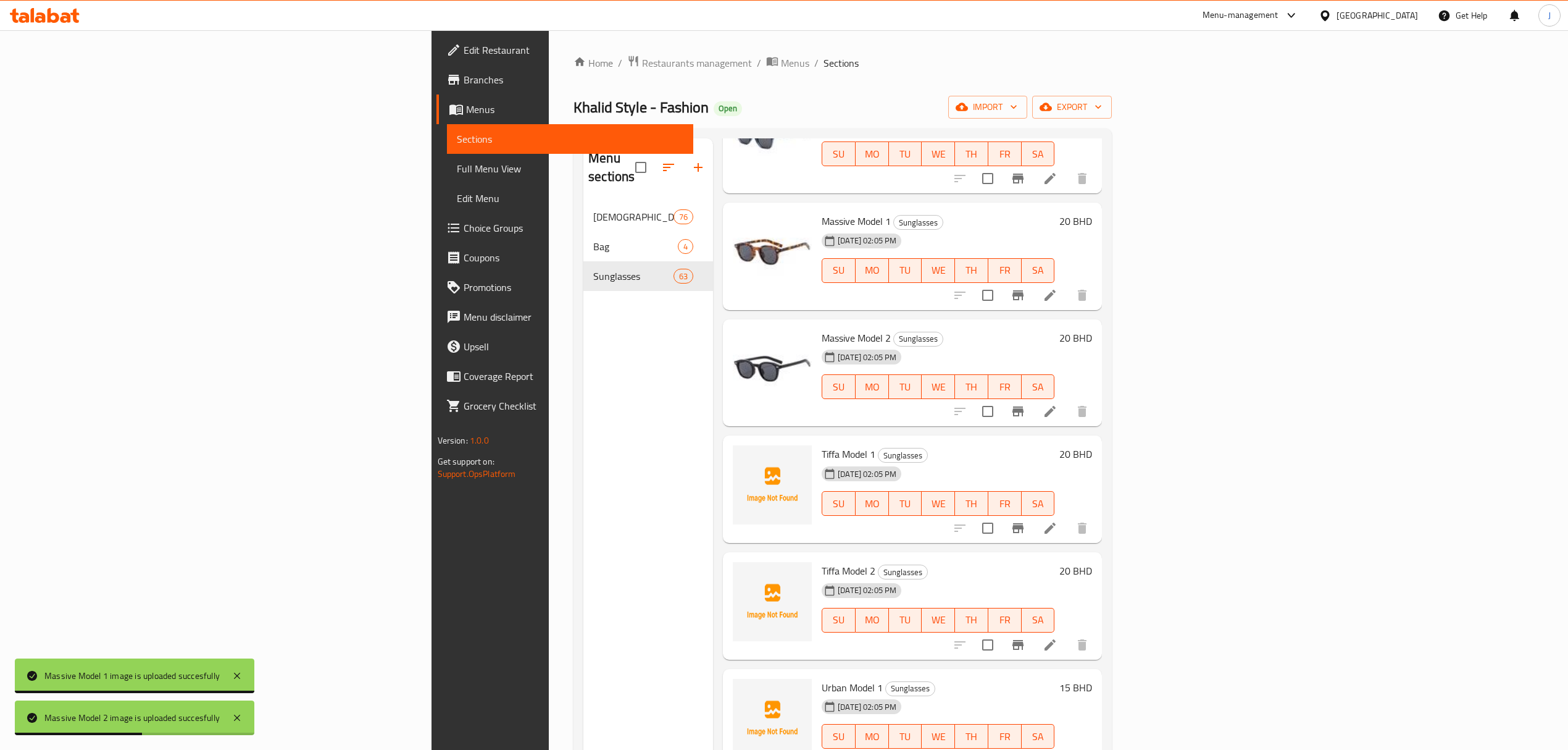
click at [822, 444] on span "Tiffa Model 1" at bounding box center [849, 453] width 54 height 18
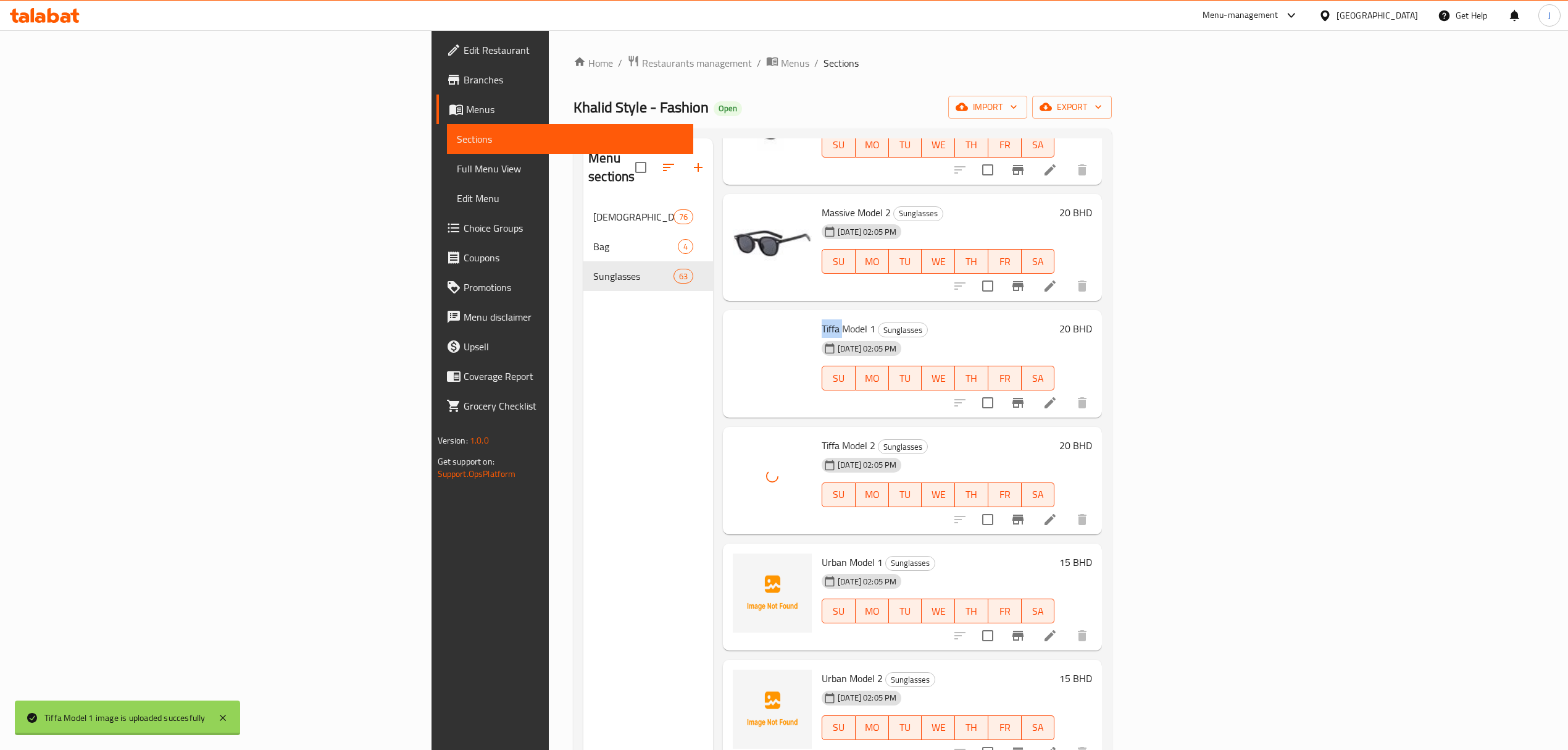
scroll to position [5598, 0]
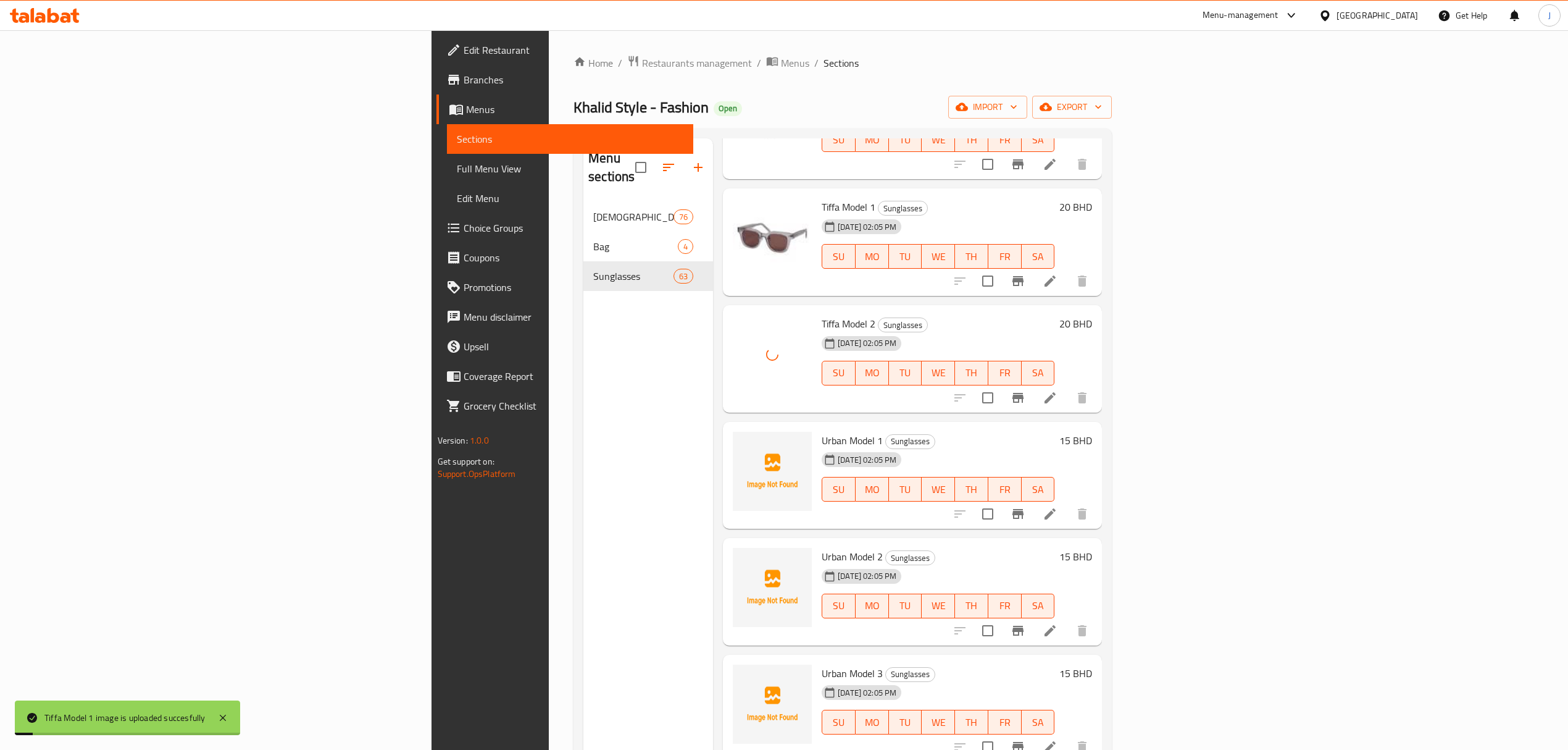
click at [822, 431] on span "Urban Model 1" at bounding box center [852, 440] width 61 height 18
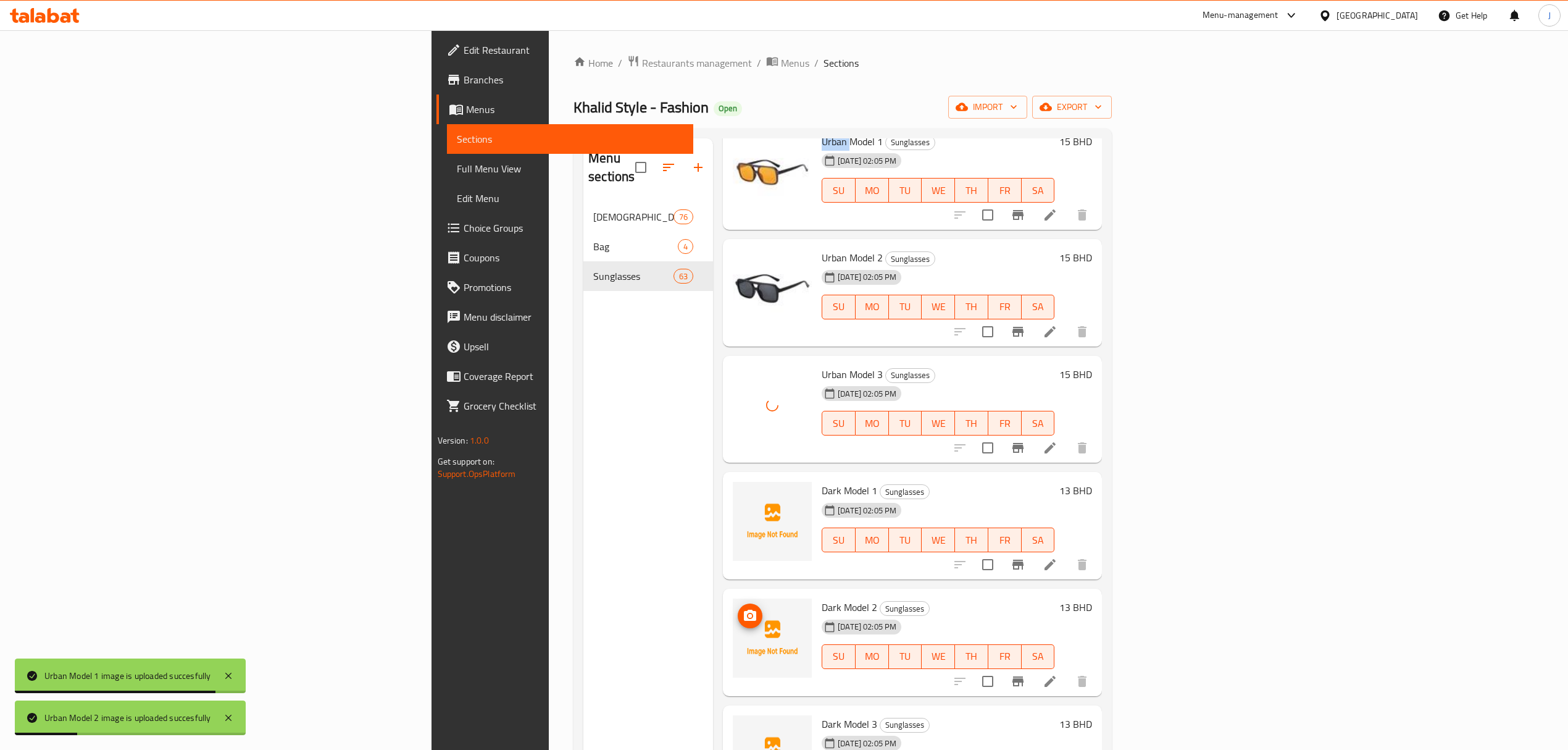
scroll to position [6010, 0]
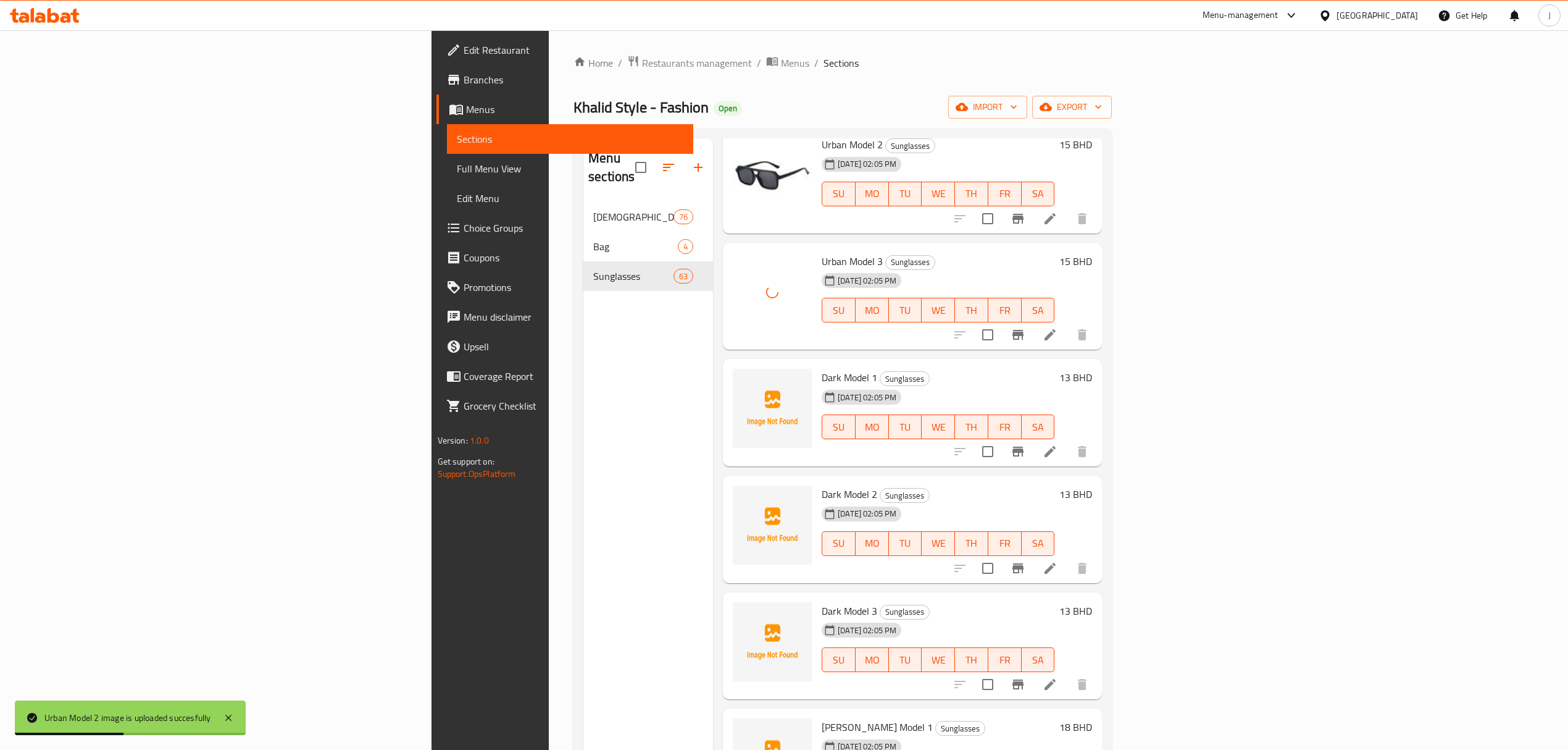
click at [817, 385] on div "[DATE] 02:05 PM" at bounding box center [847, 397] width 60 height 25
click at [822, 368] on span "Dark Model 1" at bounding box center [849, 377] width 55 height 18
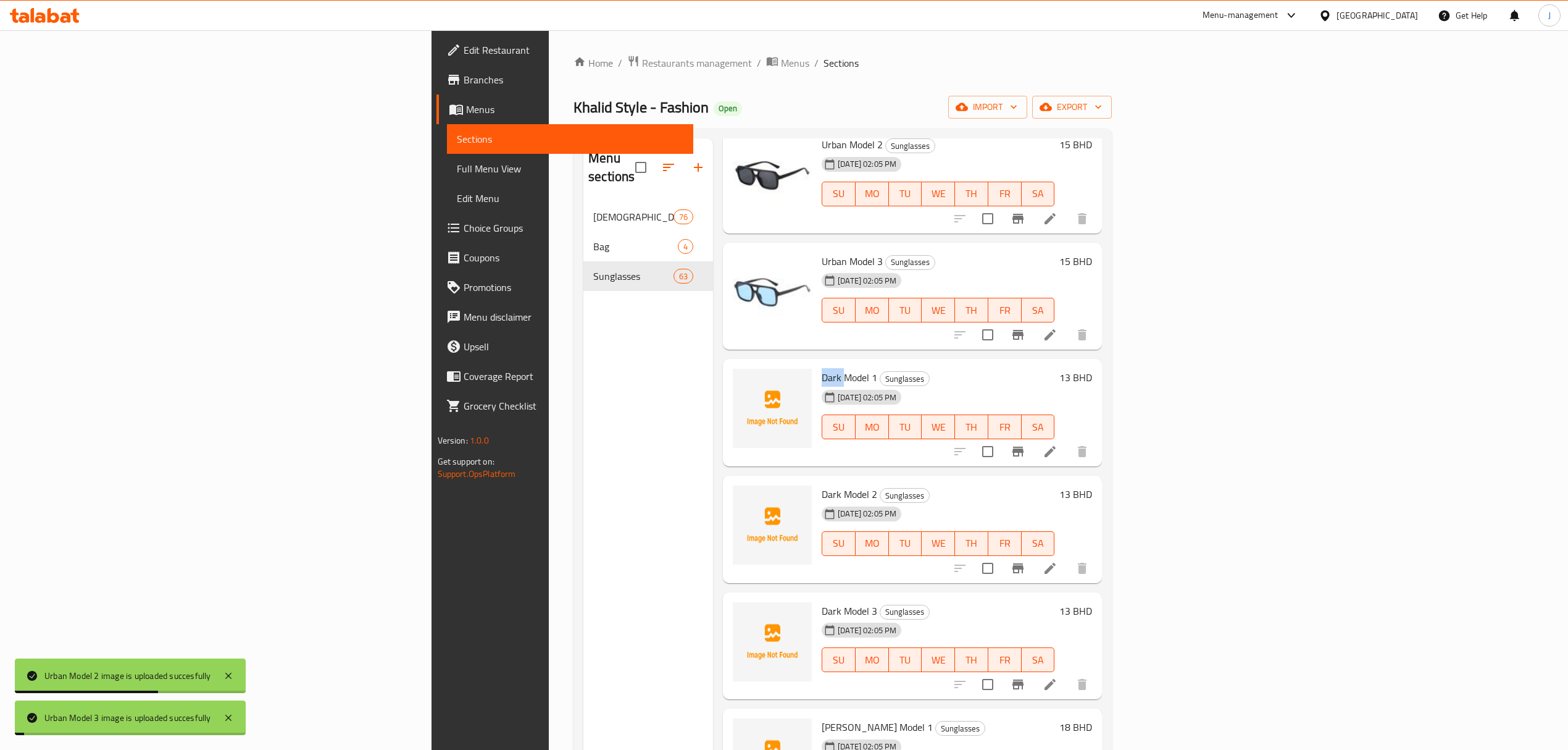
click at [822, 368] on span "Dark Model 1" at bounding box center [849, 377] width 55 height 18
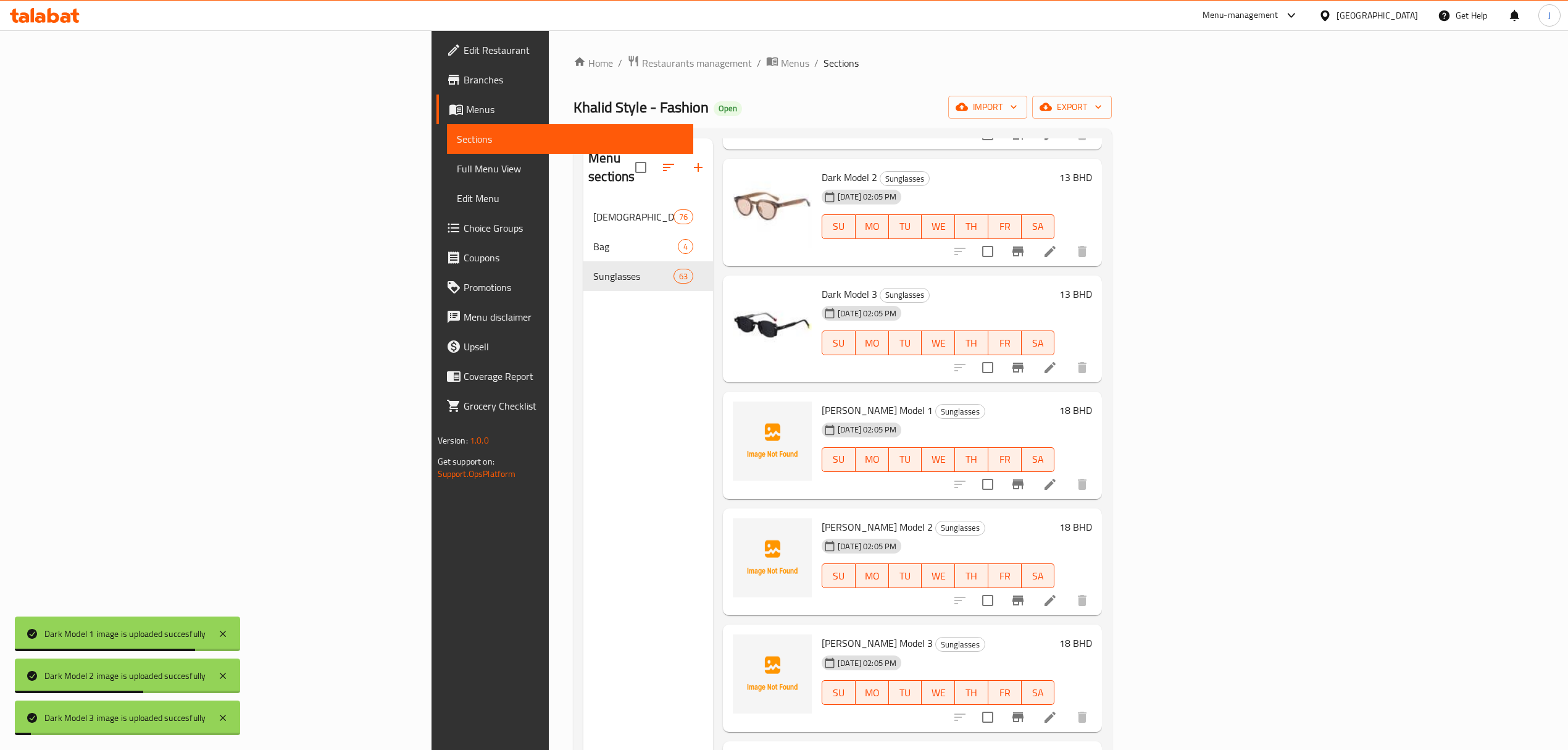
scroll to position [6340, 0]
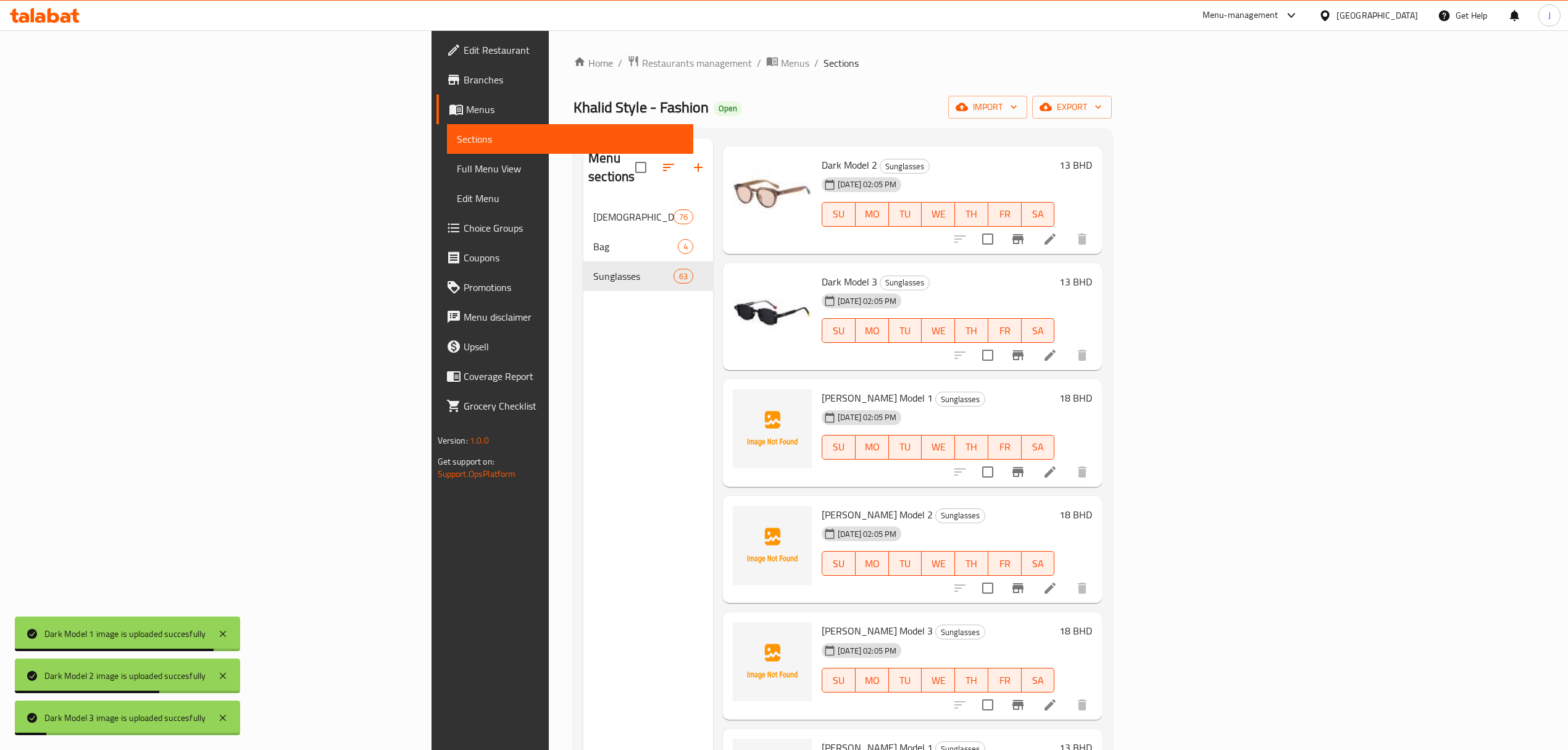
click at [822, 388] on span "[PERSON_NAME] Model 1" at bounding box center [877, 397] width 111 height 18
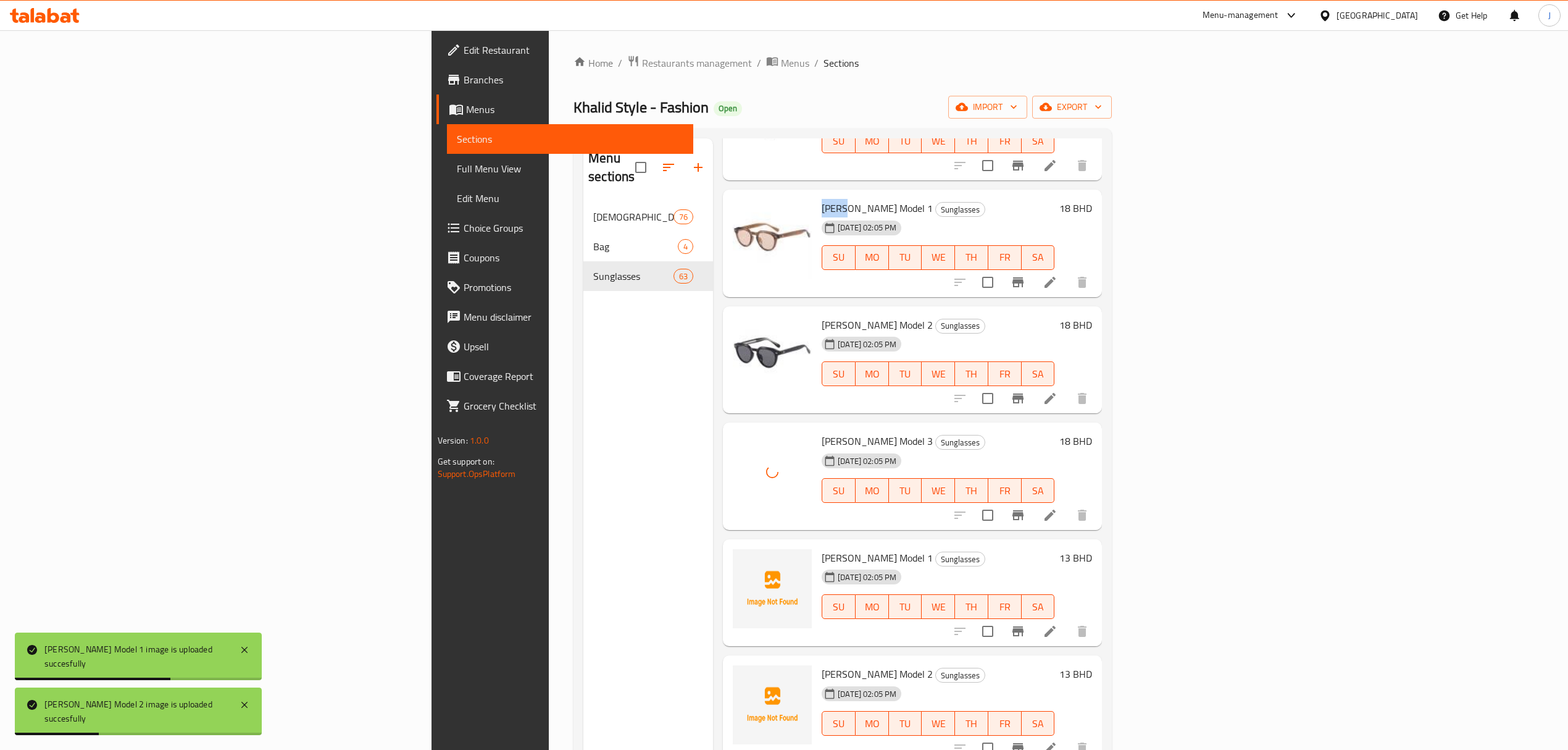
scroll to position [6618, 0]
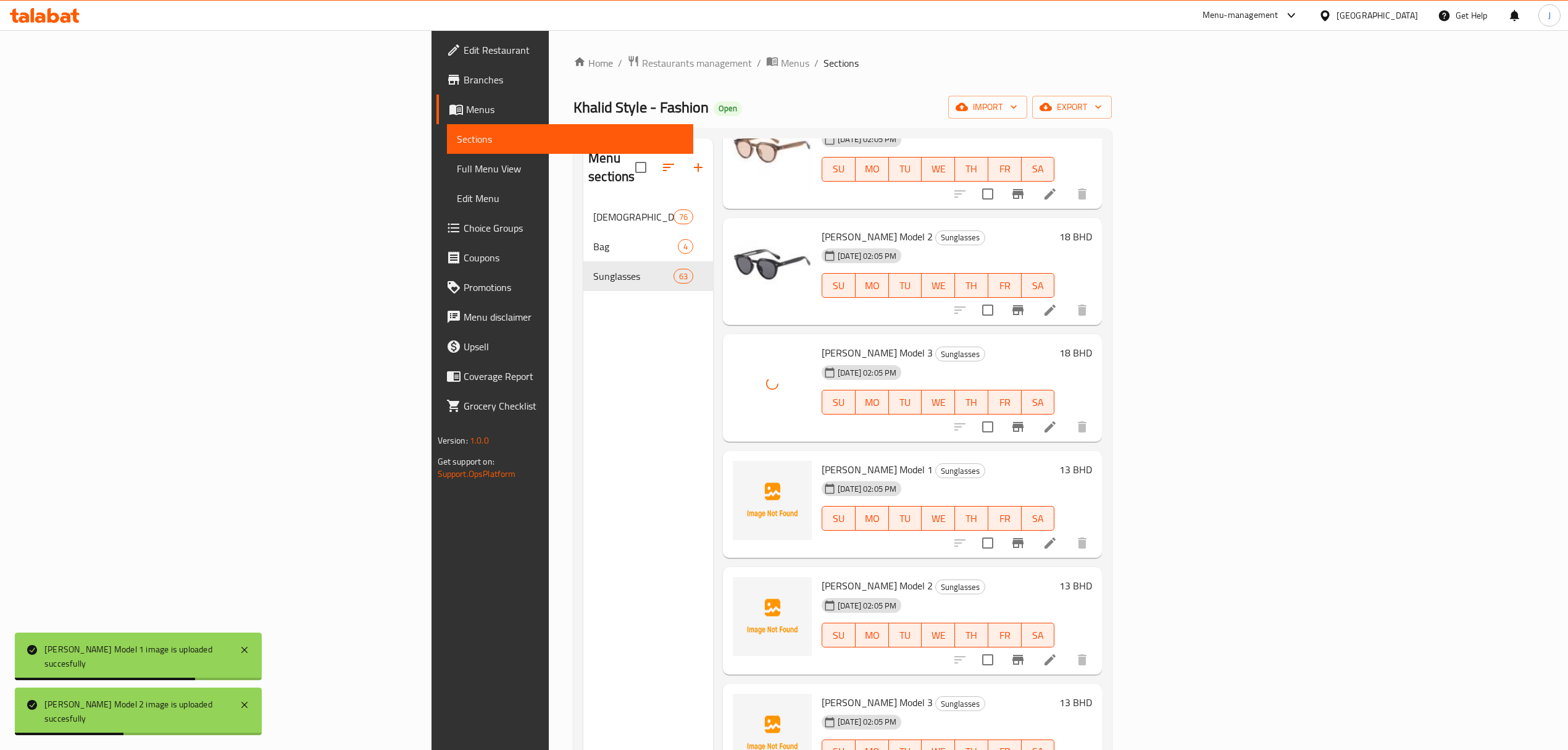
click at [822, 460] on span "[PERSON_NAME] Model 1" at bounding box center [877, 468] width 111 height 18
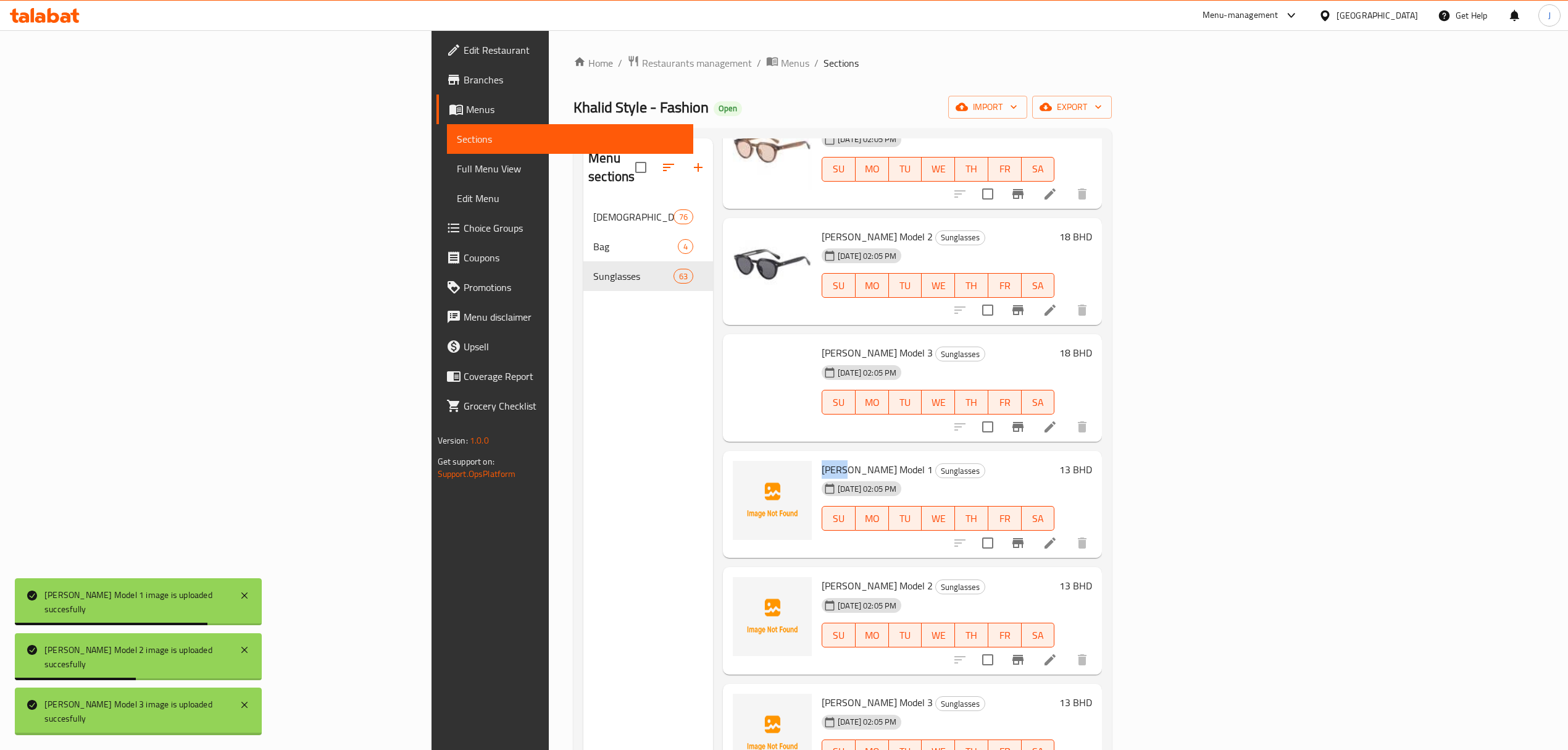
click at [822, 460] on span "[PERSON_NAME] Model 1" at bounding box center [877, 468] width 111 height 18
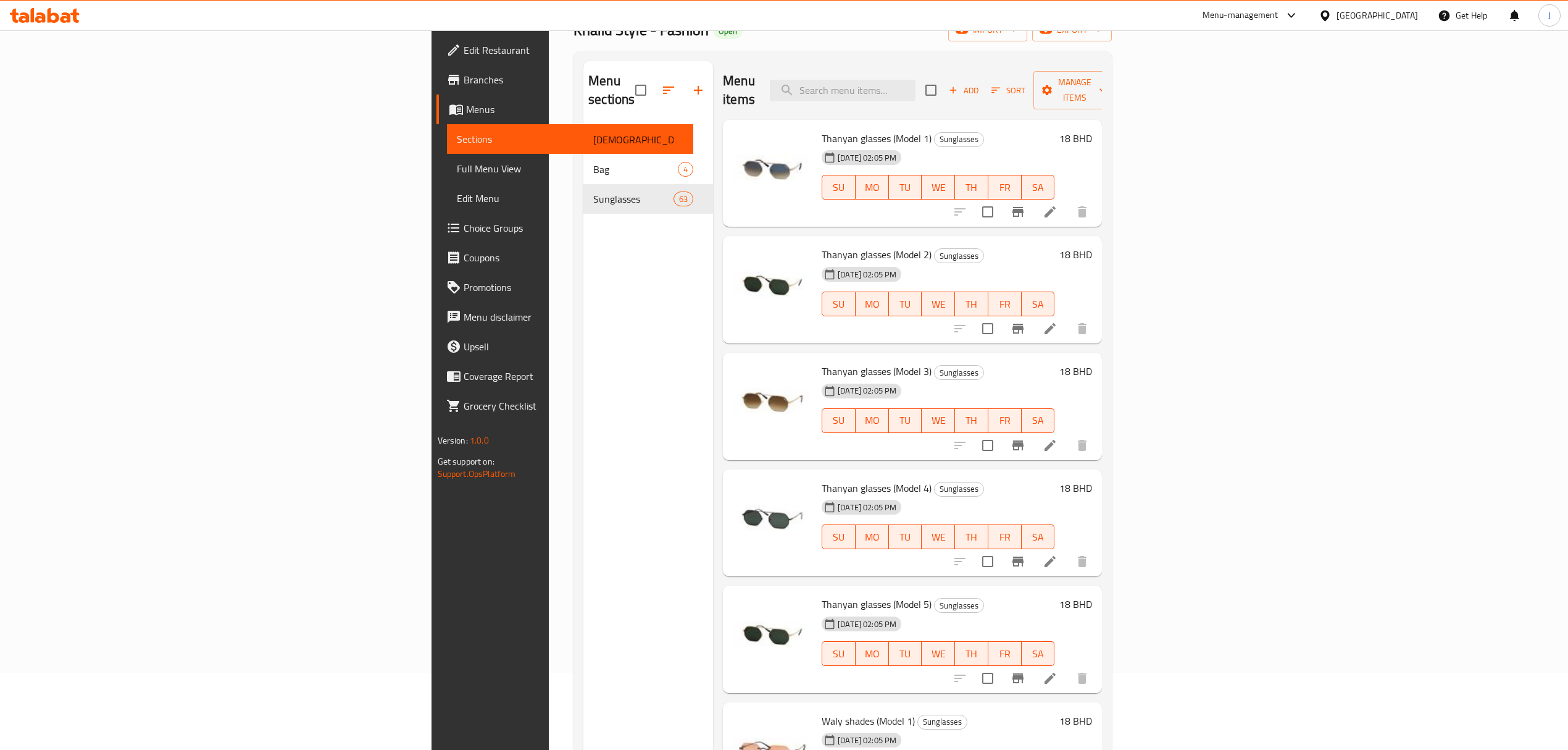
scroll to position [0, 0]
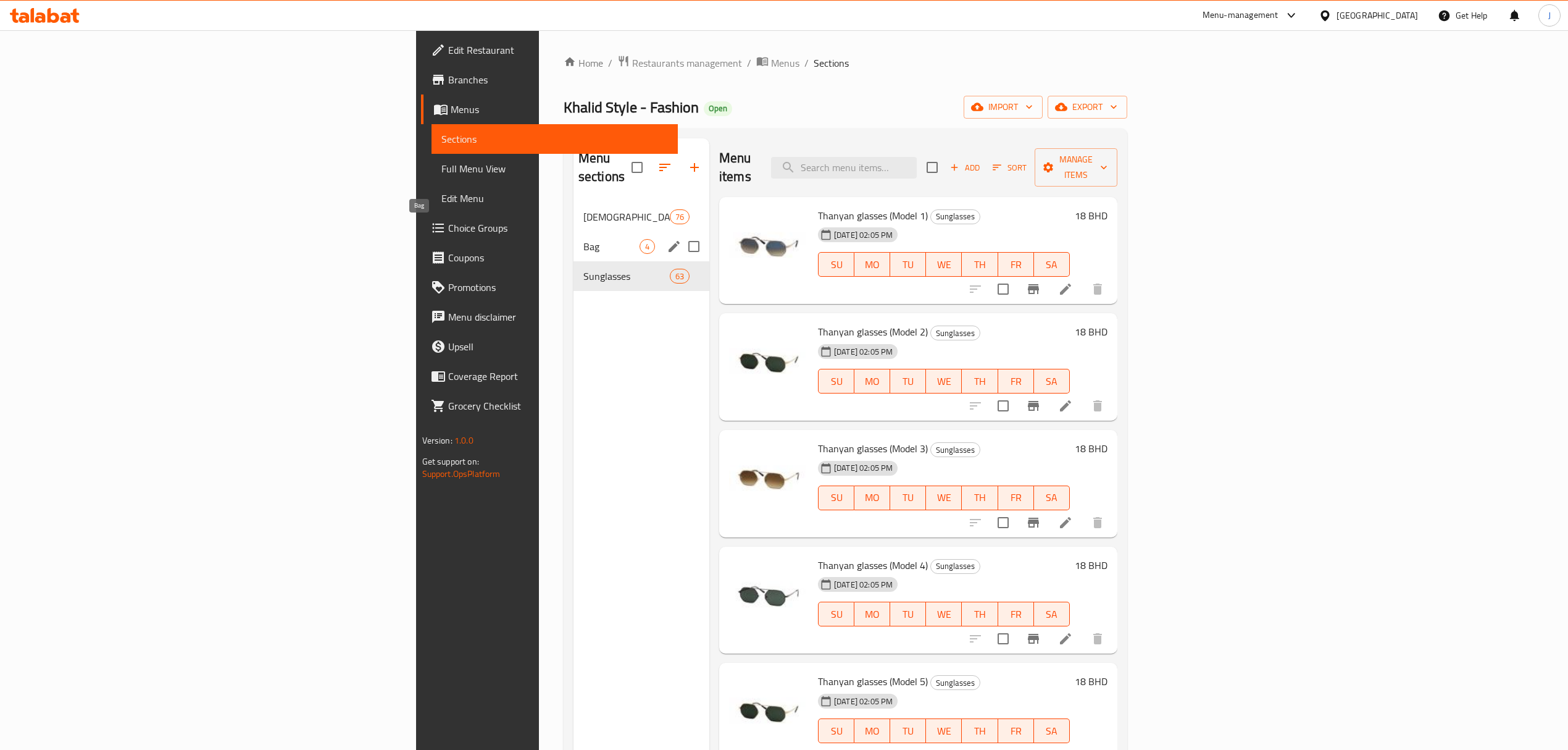
click at [583, 239] on span "Bag" at bounding box center [611, 247] width 56 height 15
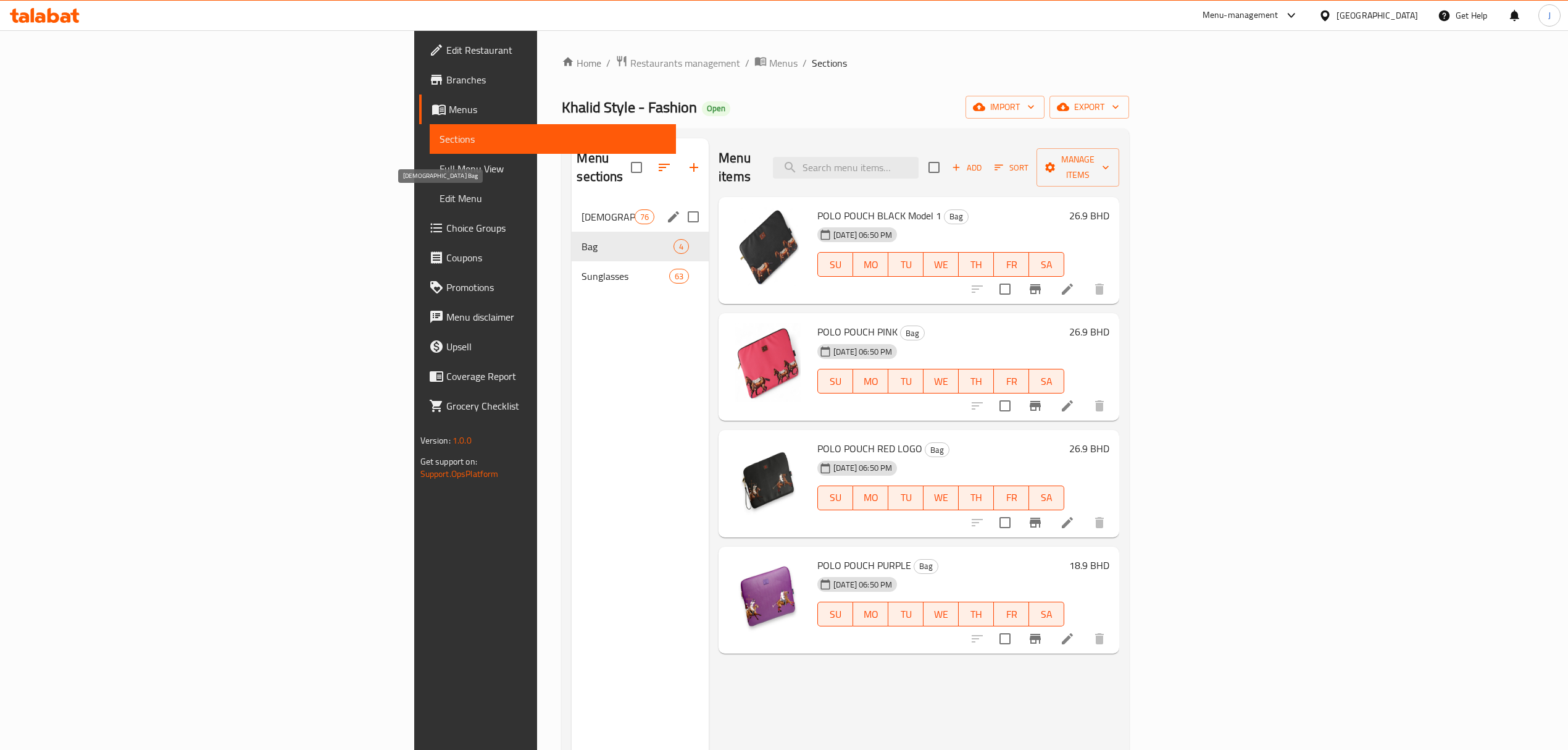
click at [582, 210] on span "[DEMOGRAPHIC_DATA] Bag" at bounding box center [608, 217] width 52 height 15
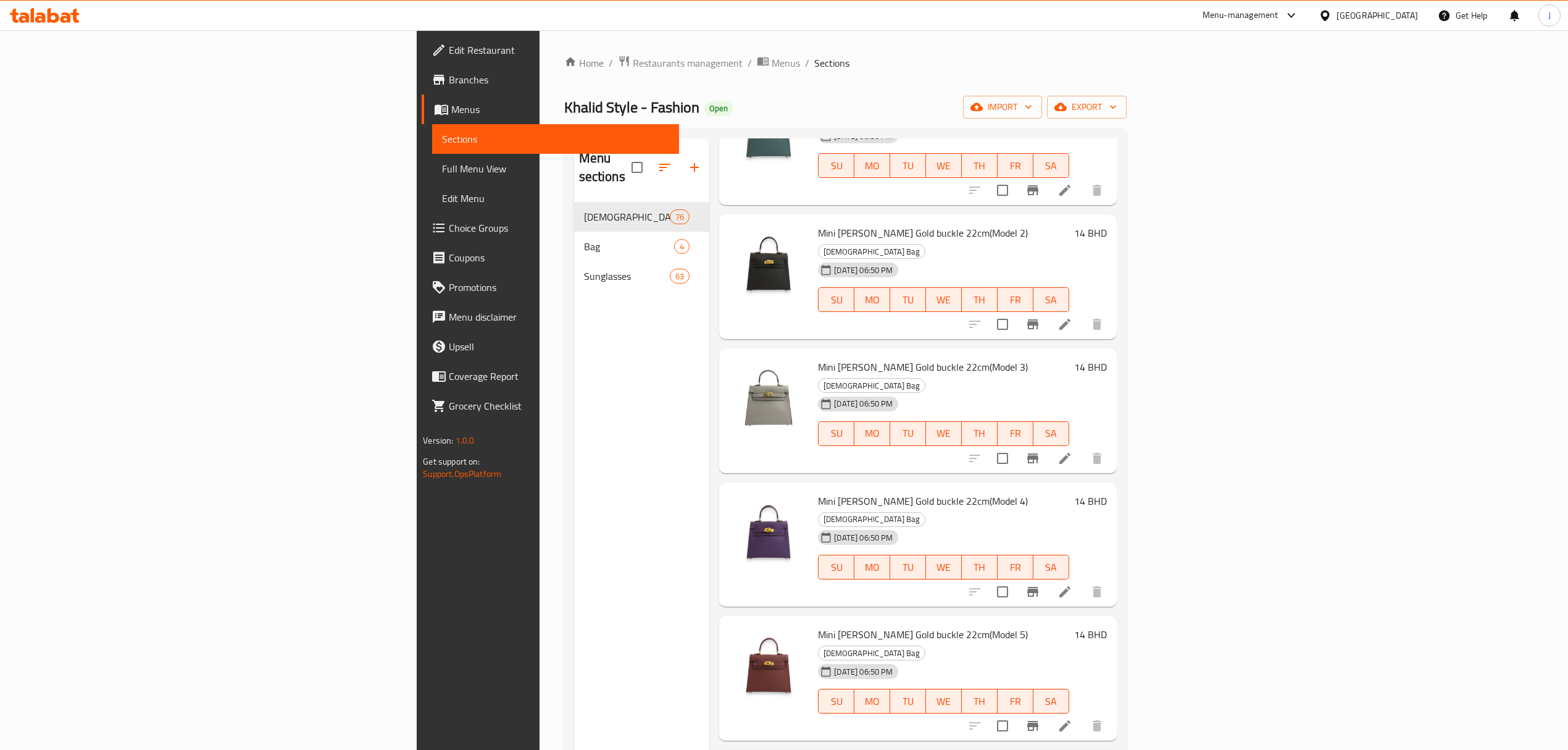
scroll to position [576, 0]
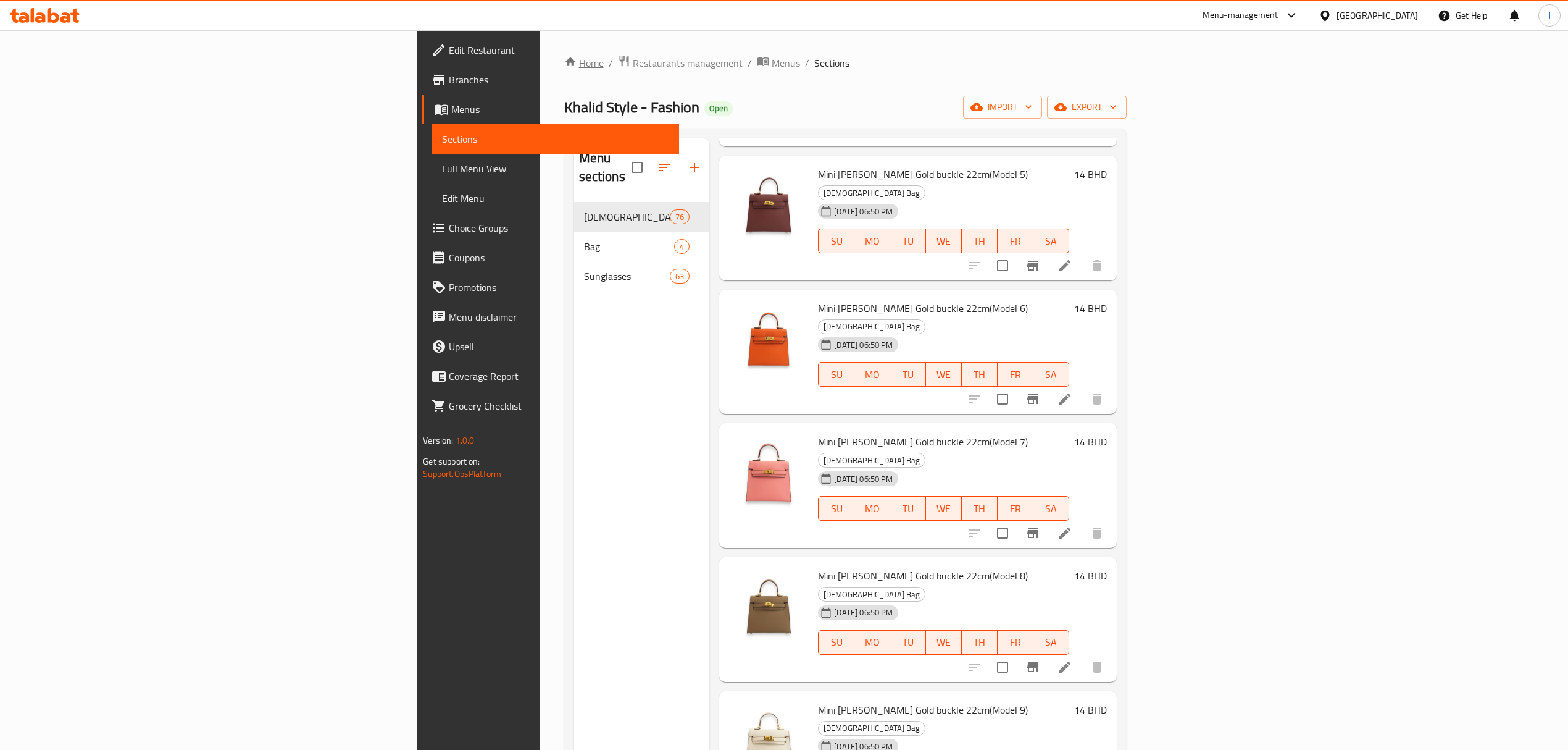
click at [564, 65] on icon "breadcrumb" at bounding box center [570, 61] width 12 height 12
